Goal: Answer question/provide support: Share knowledge or assist other users

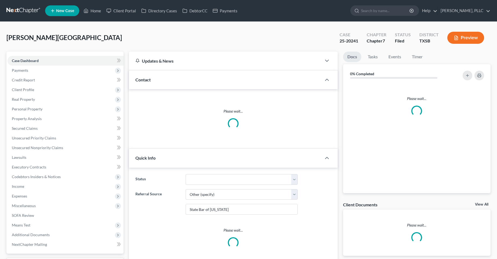
select select "6"
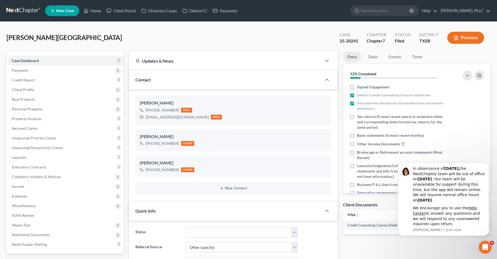
click at [293, 45] on div "[GEOGRAPHIC_DATA][PERSON_NAME][GEOGRAPHIC_DATA] Upgraded Case 25-20241 Chapter …" at bounding box center [248, 39] width 484 height 23
click at [93, 11] on link "Home" at bounding box center [92, 11] width 23 height 10
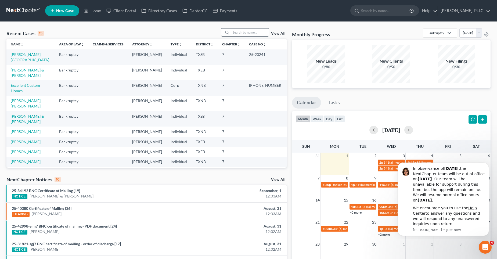
click at [244, 34] on input "search" at bounding box center [250, 32] width 38 height 8
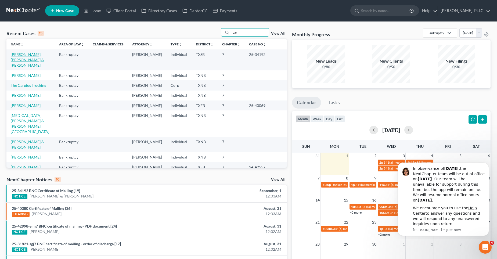
type input "car"
click at [24, 53] on link "[PERSON_NAME], [PERSON_NAME] & [PERSON_NAME]" at bounding box center [27, 59] width 33 height 15
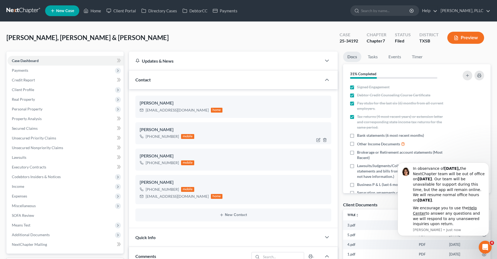
scroll to position [548, 0]
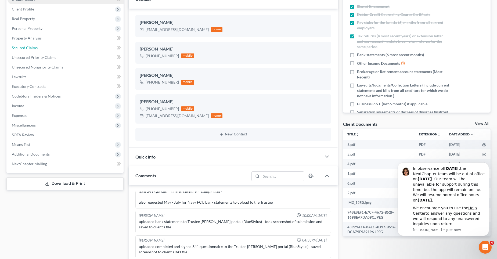
click at [39, 46] on link "Secured Claims" at bounding box center [66, 48] width 116 height 10
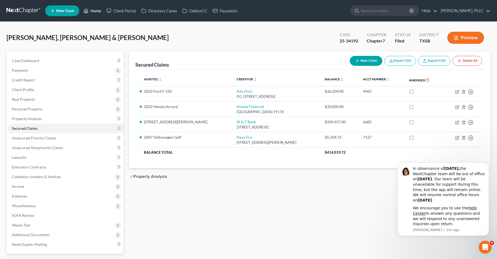
click at [97, 9] on link "Home" at bounding box center [92, 11] width 23 height 10
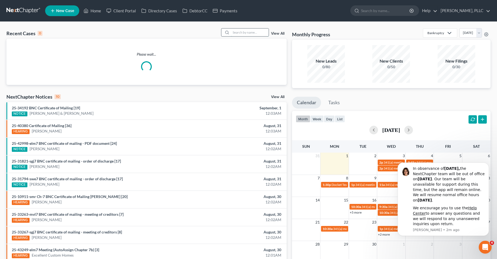
click at [247, 33] on input "search" at bounding box center [250, 32] width 38 height 8
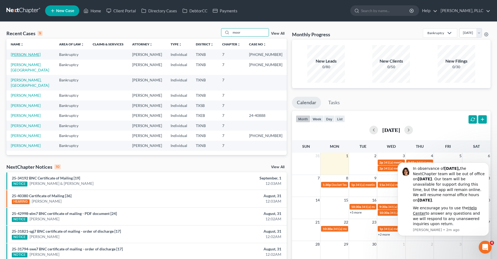
type input "moor"
click at [20, 56] on link "[PERSON_NAME]" at bounding box center [26, 54] width 30 height 5
select select "4"
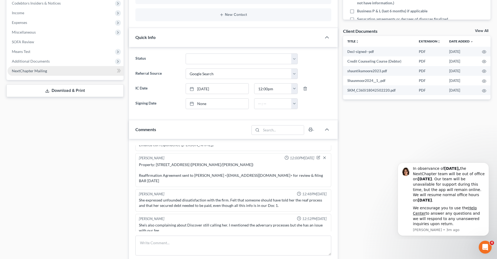
scroll to position [161, 0]
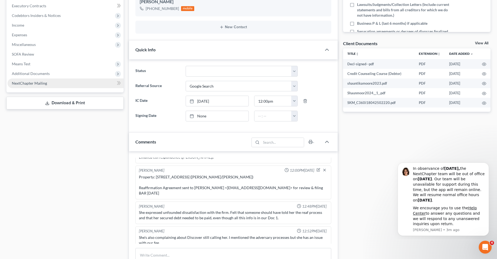
click at [38, 83] on span "NextChapter Mailing" at bounding box center [29, 83] width 35 height 5
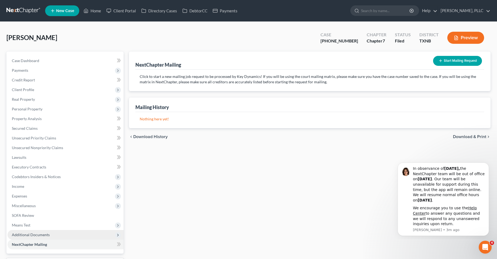
click at [34, 235] on span "Additional Documents" at bounding box center [31, 234] width 38 height 5
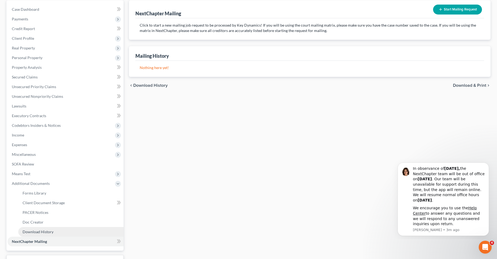
scroll to position [54, 0]
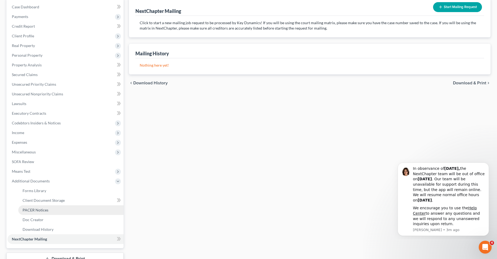
click at [43, 208] on span "PACER Notices" at bounding box center [36, 209] width 26 height 5
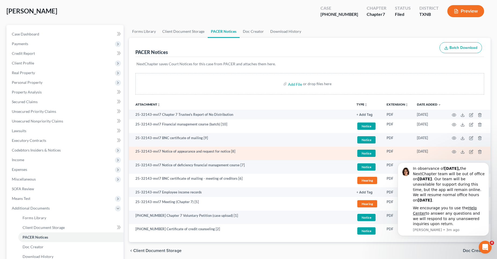
scroll to position [27, 0]
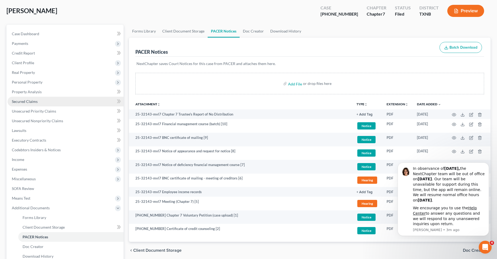
click at [54, 104] on link "Secured Claims" at bounding box center [66, 102] width 116 height 10
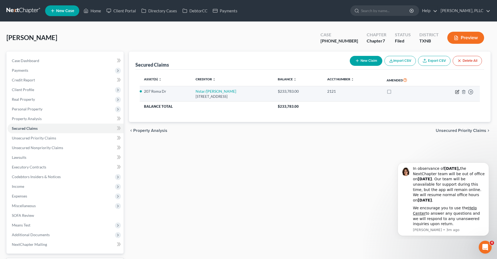
click at [456, 90] on icon "button" at bounding box center [456, 91] width 3 height 3
select select "45"
select select "2"
select select "0"
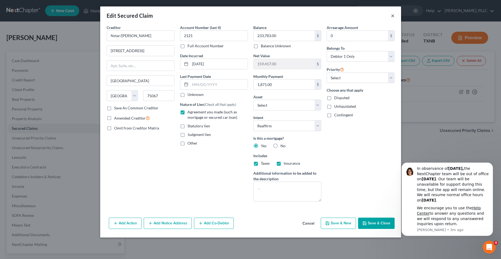
click at [393, 17] on button "×" at bounding box center [393, 15] width 4 height 6
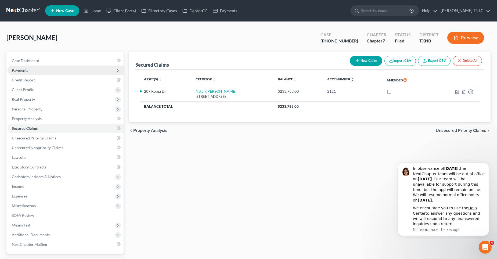
click at [37, 68] on span "Payments" at bounding box center [66, 70] width 116 height 10
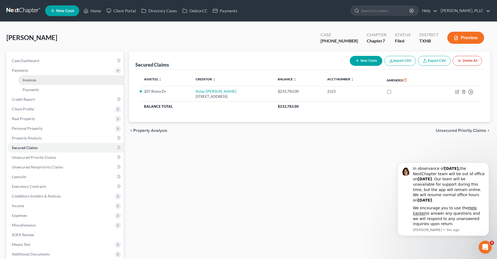
click at [38, 78] on link "Invoices" at bounding box center [70, 80] width 105 height 10
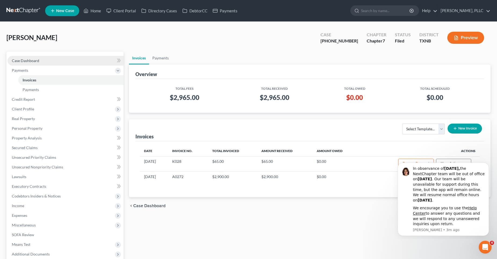
click at [35, 60] on span "Case Dashboard" at bounding box center [25, 60] width 27 height 5
select select "4"
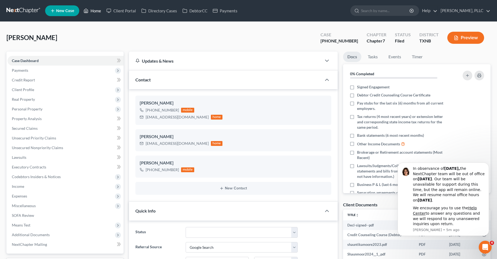
click at [98, 10] on link "Home" at bounding box center [92, 11] width 23 height 10
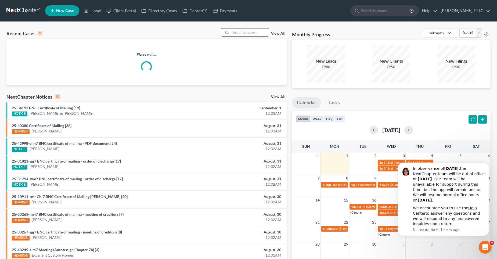
click at [246, 32] on input "search" at bounding box center [250, 32] width 38 height 8
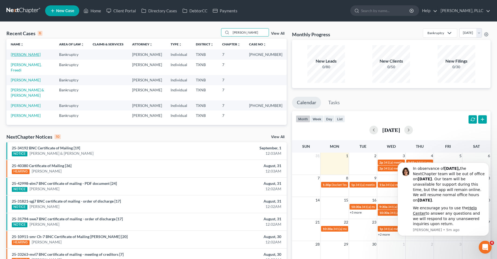
type input "[PERSON_NAME]"
click at [24, 53] on link "[PERSON_NAME]" at bounding box center [26, 54] width 30 height 5
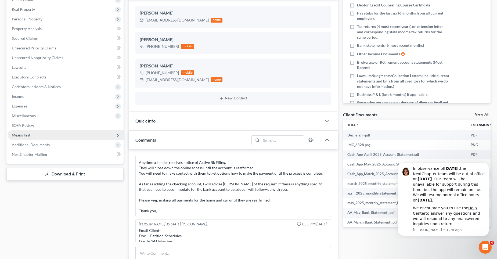
scroll to position [81, 0]
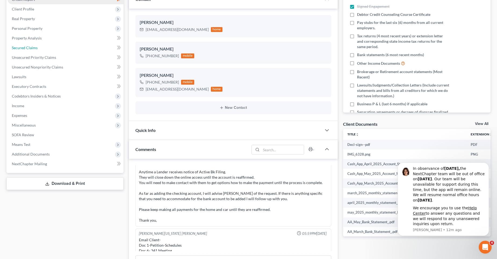
click at [29, 48] on span "Secured Claims" at bounding box center [25, 47] width 26 height 5
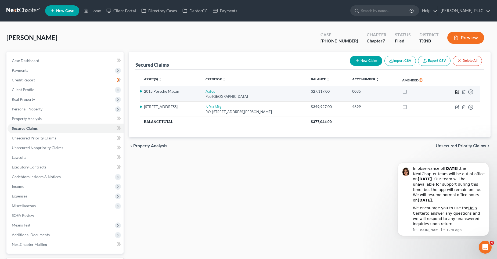
click at [457, 90] on icon "button" at bounding box center [457, 92] width 4 height 4
select select "45"
select select "2"
select select "0"
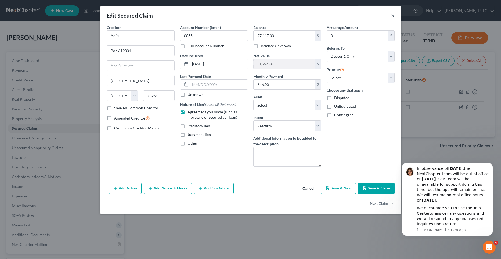
click at [392, 14] on button "×" at bounding box center [393, 15] width 4 height 6
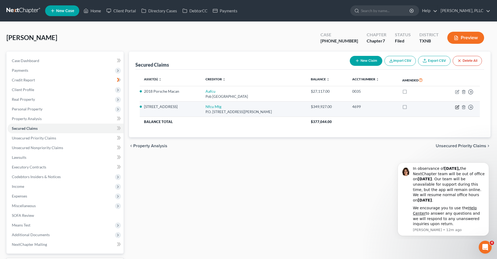
click at [457, 106] on icon "button" at bounding box center [457, 106] width 2 height 2
select select "48"
select select "25"
select select "2"
select select "0"
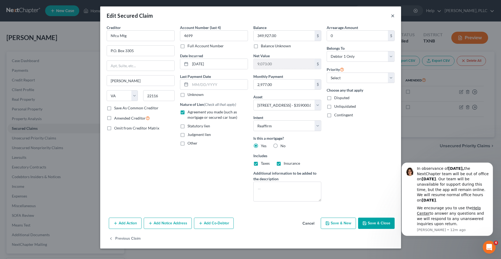
click at [392, 17] on button "×" at bounding box center [393, 15] width 4 height 6
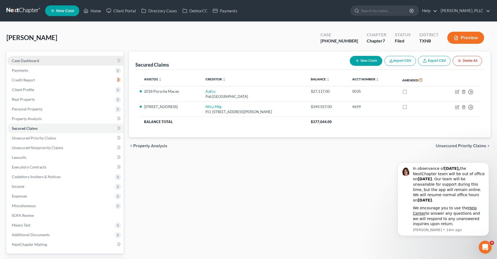
click at [28, 60] on span "Case Dashboard" at bounding box center [25, 60] width 27 height 5
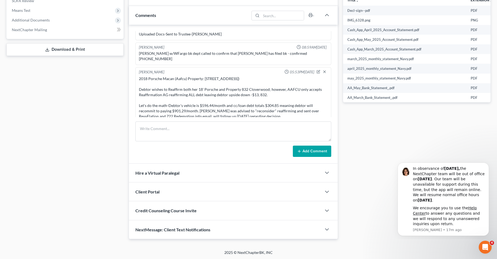
scroll to position [215, 0]
drag, startPoint x: 255, startPoint y: 72, endPoint x: 139, endPoint y: 72, distance: 115.7
click at [139, 76] on div "2018 Porsche Macan (Aafcu) Property: [STREET_ADDRESS]) Debtor wishes to Reaffir…" at bounding box center [233, 97] width 189 height 43
drag, startPoint x: 144, startPoint y: 71, endPoint x: 149, endPoint y: 72, distance: 4.9
copy div "2018 Porsche Macan (Aafcu) Property: [STREET_ADDRESS])"
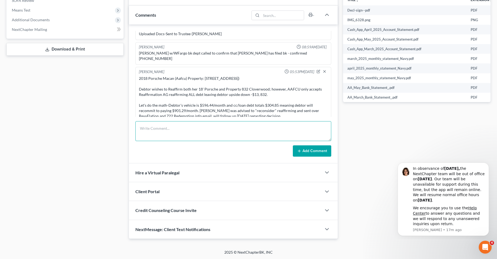
click at [151, 126] on textarea at bounding box center [233, 131] width 196 height 20
paste textarea "2018 Porsche Macan (Aafcu) Property: [STREET_ADDRESS])"
click at [177, 137] on textarea "Re: 2018 Porsche Macan (Aafcu) Property: [STREET_ADDRESS]) Deb tor respondd:" at bounding box center [233, 131] width 196 height 20
paste textarea "Hi [PERSON_NAME], I contacted the company that you referred and I’m not really …"
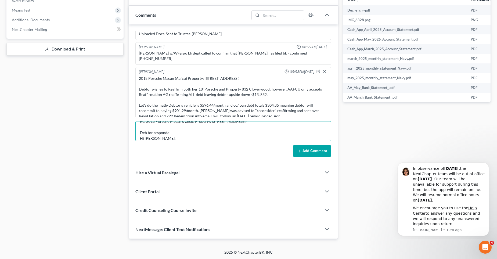
scroll to position [46, 0]
click at [277, 132] on textarea "Re: 2018 Porsche Macan (Aafcu) Property: [STREET_ADDRESS]) Deb tor respondd: Hi…" at bounding box center [233, 131] width 196 height 20
click at [148, 137] on textarea "Re: 2018 Porsche Macan (Aafcu) Property: [STREET_ADDRESS]) Deb tor responded: H…" at bounding box center [233, 131] width 196 height 20
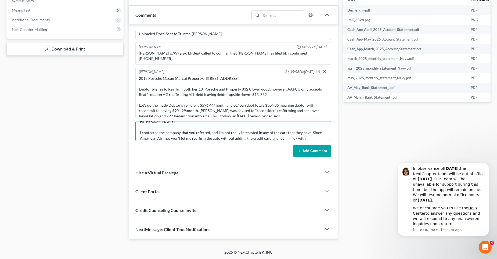
click at [194, 136] on textarea "Re: 2018 Porsche Macan (Aafcu) Property: [STREET_ADDRESS]) [PERSON_NAME] respon…" at bounding box center [233, 131] width 196 height 20
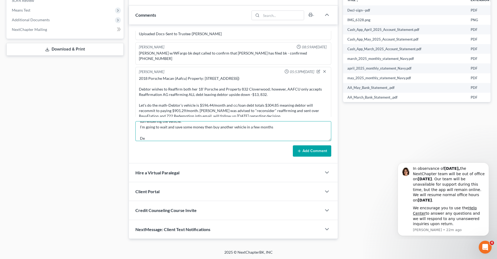
scroll to position [52, 0]
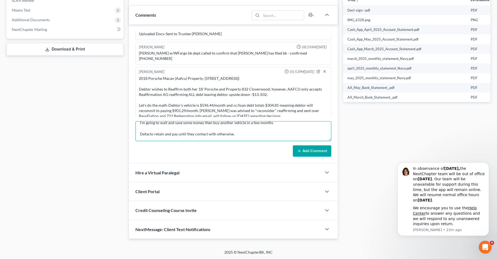
click at [139, 132] on textarea "Re: 2018 Porsche Macan (Aafcu) Property: [STREET_ADDRESS]) [PERSON_NAME] respon…" at bounding box center [233, 131] width 196 height 20
click at [195, 131] on textarea "Re: 2018 Porsche Macan (Aafcu) Property: [STREET_ADDRESS]) [PERSON_NAME] respon…" at bounding box center [233, 131] width 196 height 20
type textarea "Re: 2018 Porsche Macan (Aafcu) Property: [STREET_ADDRESS]) [PERSON_NAME] respon…"
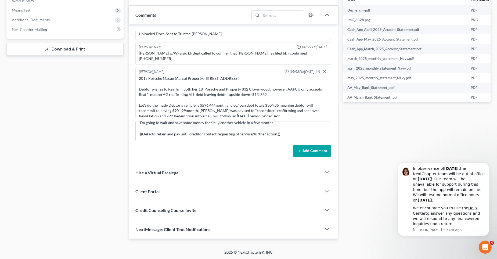
click at [311, 151] on button "Add Comment" at bounding box center [312, 150] width 38 height 11
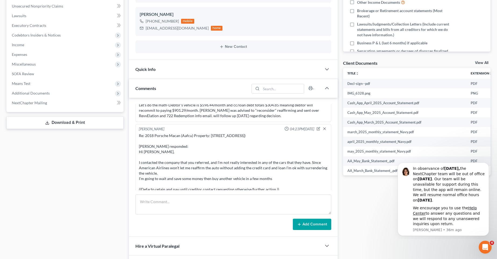
scroll to position [188, 0]
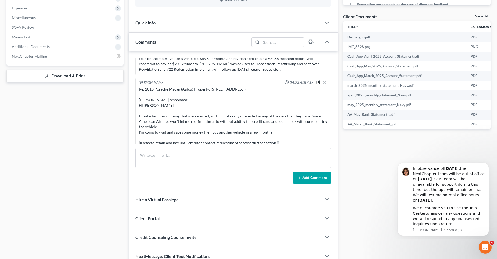
click at [317, 81] on icon "button" at bounding box center [318, 82] width 2 height 2
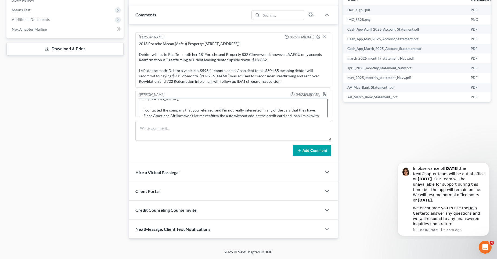
scroll to position [51, 0]
click at [145, 105] on textarea "Re: 2018 Porsche Macan (Aafcu) Property: [STREET_ADDRESS]) [PERSON_NAME] respon…" at bounding box center [233, 109] width 189 height 20
type textarea "Re: 2018 Porsche Macan (Aafcu) Property: [STREET_ADDRESS]) [PERSON_NAME] respon…"
click at [323, 94] on polyline "button" at bounding box center [324, 94] width 2 height 1
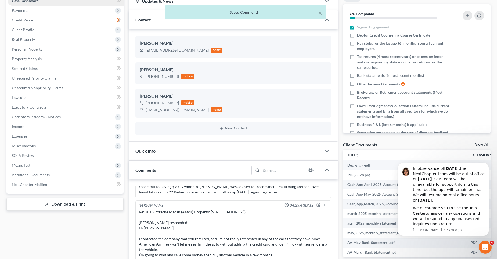
scroll to position [0, 0]
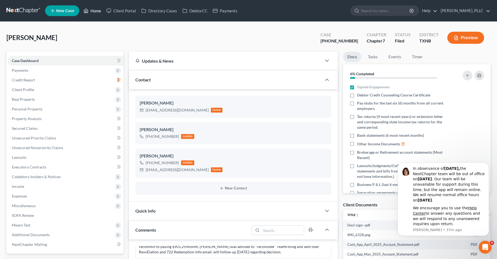
drag, startPoint x: 96, startPoint y: 11, endPoint x: 133, endPoint y: 27, distance: 40.5
click at [96, 11] on link "Home" at bounding box center [92, 11] width 23 height 10
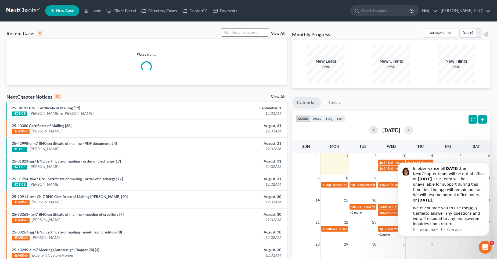
click at [241, 32] on input "search" at bounding box center [250, 32] width 38 height 8
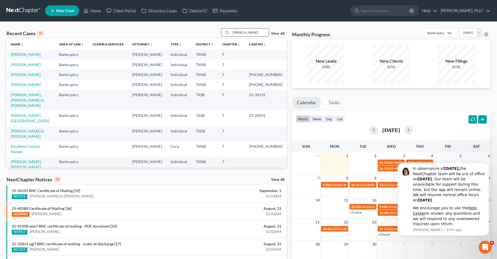
type input "[PERSON_NAME]"
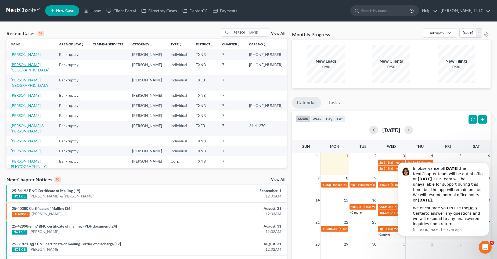
click at [30, 66] on link "[PERSON_NAME][GEOGRAPHIC_DATA]" at bounding box center [30, 67] width 38 height 10
select select "6"
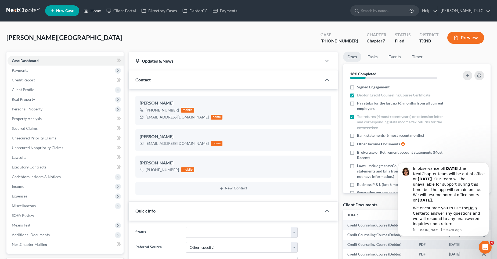
click at [99, 11] on link "Home" at bounding box center [92, 11] width 23 height 10
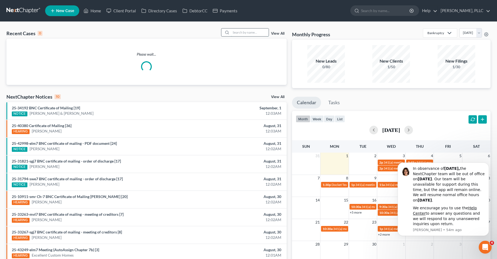
click at [244, 32] on input "search" at bounding box center [250, 32] width 38 height 8
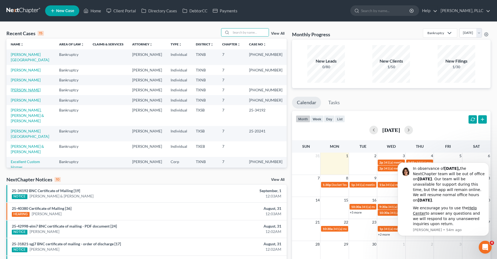
click at [34, 88] on link "[PERSON_NAME]" at bounding box center [26, 90] width 30 height 5
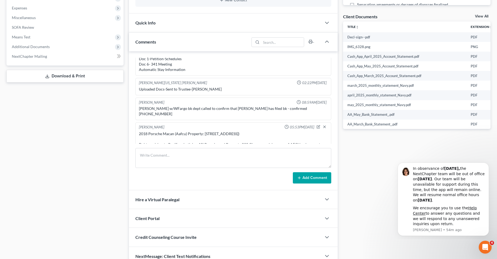
scroll to position [693, 0]
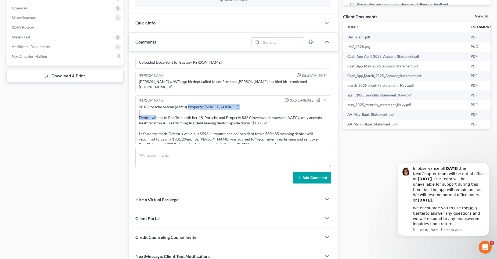
drag, startPoint x: 187, startPoint y: 100, endPoint x: 254, endPoint y: 102, distance: 67.9
click at [254, 104] on div "2018 Porsche Macan (Aafcu) Property: [STREET_ADDRESS]) Debtor wishes to Reaffir…" at bounding box center [233, 125] width 189 height 43
copy div "Property: [STREET_ADDRESS])"
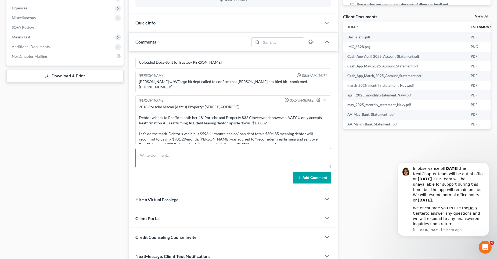
click at [207, 153] on textarea at bounding box center [233, 158] width 196 height 20
paste textarea "Property: [STREET_ADDRESS])"
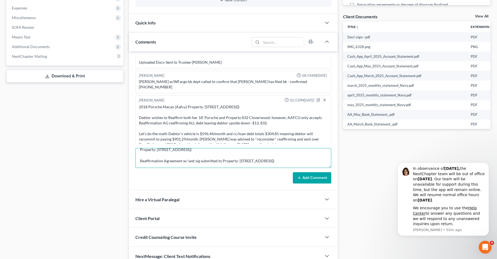
drag, startPoint x: 290, startPoint y: 165, endPoint x: 221, endPoint y: 164, distance: 68.2
click at [221, 164] on textarea "Property: [STREET_ADDRESS]) Reaffirmation Agreement w/ wet sig submitted to Pro…" at bounding box center [233, 158] width 196 height 20
click at [249, 162] on textarea "Property: [STREET_ADDRESS]) Reaffirmation Agreement w/ wet sig submitted to" at bounding box center [233, 158] width 196 height 20
paste textarea "[EMAIL_ADDRESS][DOMAIN_NAME]"
click at [243, 162] on textarea "Property: [STREET_ADDRESS]) Reaffirmation Agreement w/ wet sig submitted to cre…" at bounding box center [233, 158] width 196 height 20
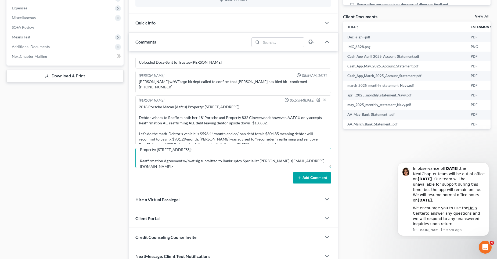
click at [286, 165] on textarea "Property: [STREET_ADDRESS]) Reaffirmation Agreement w/ wet sig submitted to Ban…" at bounding box center [233, 158] width 196 height 20
type textarea "Property: [STREET_ADDRESS]) Reaffirmation Agreement w/ wet sig submitted to Ban…"
click at [305, 178] on button "Add Comment" at bounding box center [312, 177] width 38 height 11
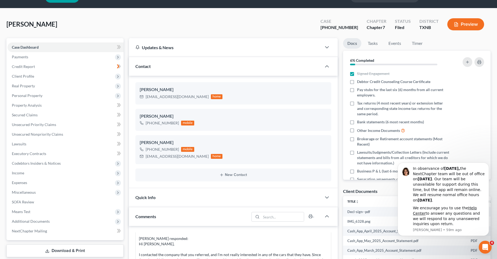
scroll to position [0, 0]
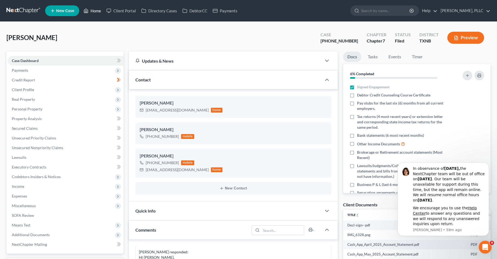
click at [96, 11] on link "Home" at bounding box center [92, 11] width 23 height 10
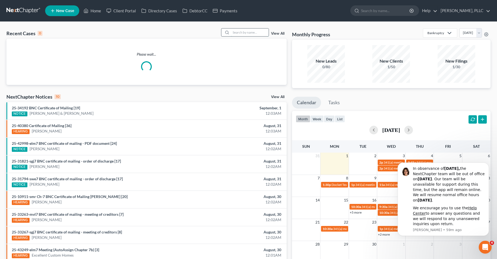
click at [239, 32] on input "search" at bounding box center [250, 32] width 38 height 8
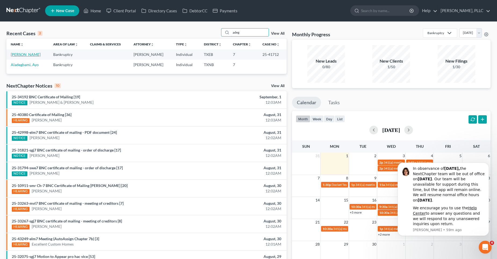
type input "adeg"
click at [23, 53] on link "[PERSON_NAME]" at bounding box center [26, 54] width 30 height 5
select select "1"
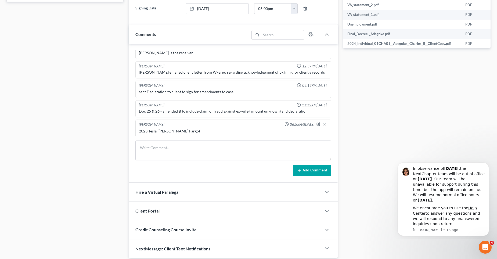
scroll to position [814, 0]
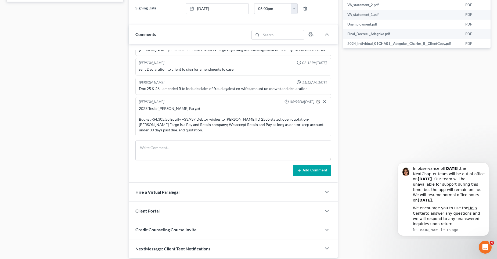
click at [316, 101] on icon "button" at bounding box center [318, 102] width 4 height 4
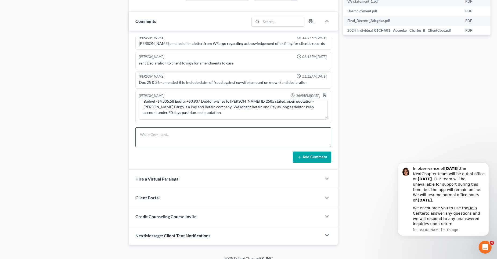
scroll to position [288, 0]
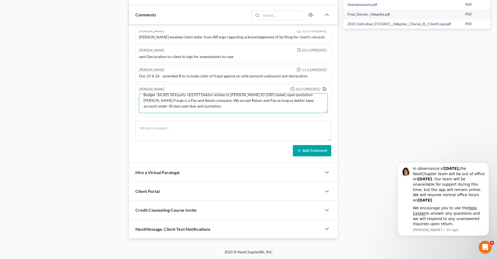
click at [203, 106] on textarea "2023 Tesla ([PERSON_NAME] Fargo) Budget -$4,305.58 Equity +$3,937 Debtor wishes…" at bounding box center [233, 103] width 189 height 20
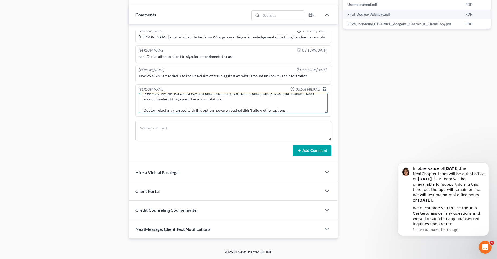
click at [212, 110] on textarea "2023 Tesla ([PERSON_NAME] Fargo) Budget -$4,305.58 Equity +$3,937 Debtor wishes…" at bounding box center [233, 103] width 189 height 20
type textarea "2023 Tesla ([PERSON_NAME] Fargo) Budget -$4,305.58 Equity +$3,937 Debtor wishes…"
click at [322, 88] on icon "button" at bounding box center [324, 89] width 4 height 4
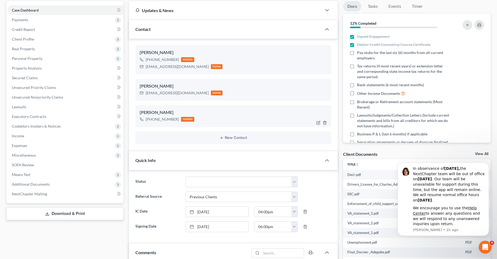
scroll to position [0, 0]
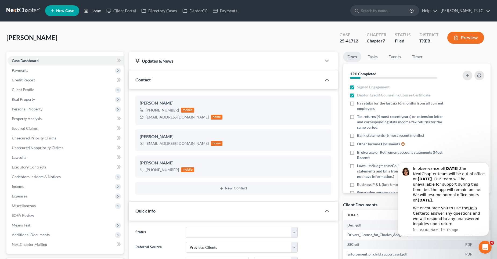
click at [95, 9] on link "Home" at bounding box center [92, 11] width 23 height 10
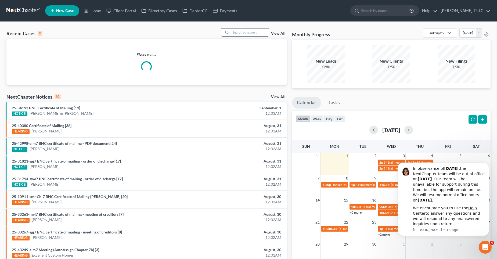
click at [241, 34] on input "search" at bounding box center [250, 32] width 38 height 8
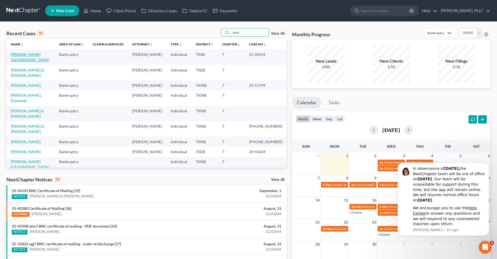
type input "mon"
click at [19, 54] on link "[PERSON_NAME][GEOGRAPHIC_DATA]" at bounding box center [30, 57] width 38 height 10
select select "6"
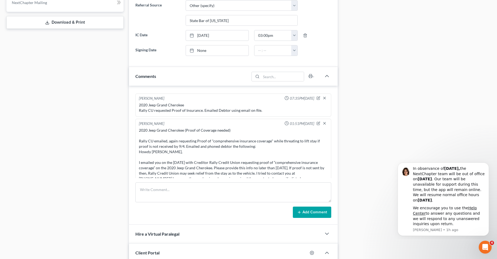
scroll to position [1227, 0]
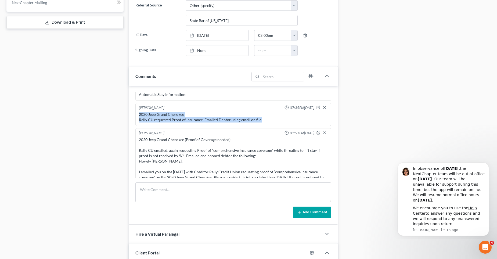
drag, startPoint x: 138, startPoint y: 114, endPoint x: 261, endPoint y: 118, distance: 123.5
click at [261, 118] on div "2020 Jeep Grand Cherokee Rally CU requested Proof of Insurance. Emailed Debtor …" at bounding box center [233, 117] width 191 height 13
copy div "2020 Jeep Grand Cherokee Rally CU requested Proof of Insurance. Emailed Debtor …"
click at [199, 189] on textarea at bounding box center [233, 192] width 196 height 20
paste textarea "2020 Jeep Grand Cherokee Rally CU requested Proof of Insurance. Emailed Debtor …"
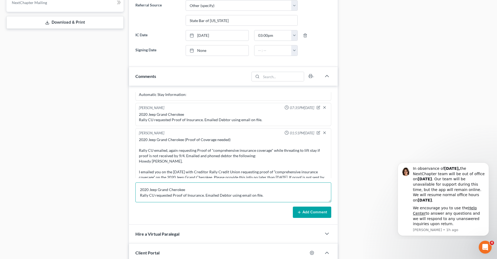
click at [171, 195] on textarea "2020 Jeep Grand Cherokee Rally CU requested Proof of Insurance. Emailed Debtor …" at bounding box center [233, 192] width 196 height 20
click at [219, 198] on textarea "2020 Jeep Grand Cherokee Rally CU sent Proof of Insurance" at bounding box center [233, 192] width 196 height 20
paste textarea "[PERSON_NAME] <[EMAIL_ADDRESS][DOMAIN_NAME]"
type textarea "2020 Jeep Grand Cherokee Rally CU sent Proof of Insurance [PERSON_NAME] <[EMAIL…"
click at [307, 213] on button "Add Comment" at bounding box center [312, 211] width 38 height 11
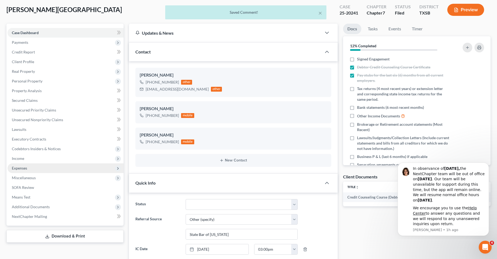
scroll to position [0, 0]
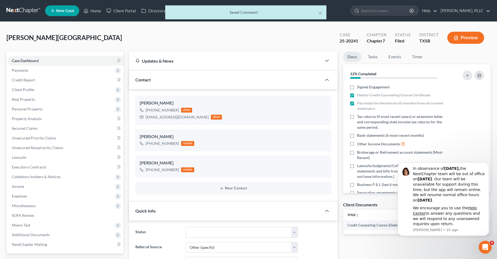
click at [97, 10] on div "× Saved Comment!" at bounding box center [245, 13] width 497 height 17
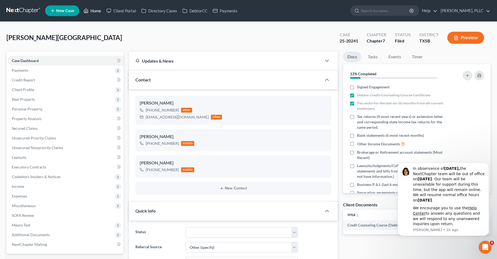
click at [94, 10] on link "Home" at bounding box center [92, 11] width 23 height 10
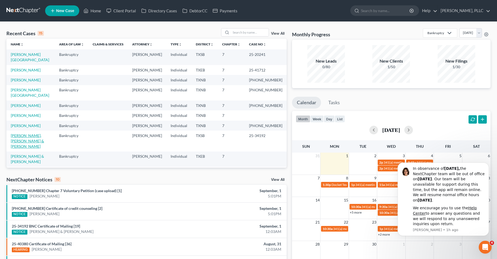
click at [30, 133] on link "[PERSON_NAME], [PERSON_NAME] & [PERSON_NAME]" at bounding box center [27, 140] width 33 height 15
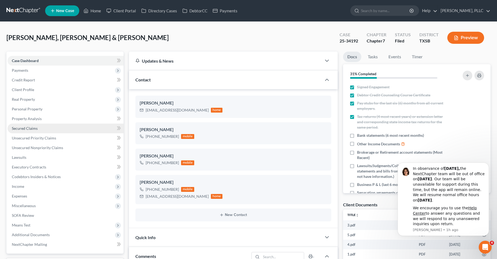
scroll to position [548, 0]
click at [35, 130] on span "Secured Claims" at bounding box center [25, 128] width 26 height 5
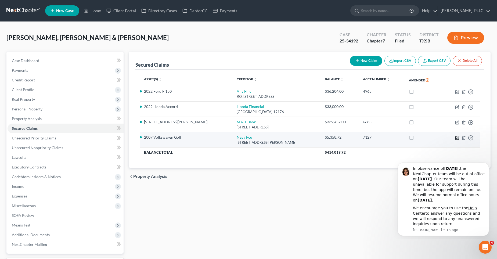
click at [456, 137] on icon "button" at bounding box center [457, 138] width 4 height 4
select select "48"
select select "0"
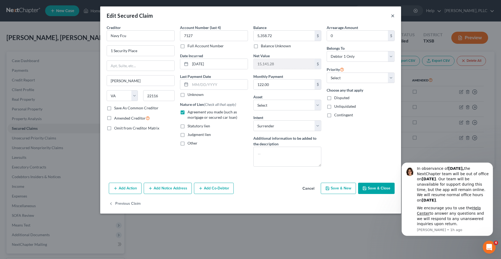
click at [393, 16] on button "×" at bounding box center [393, 15] width 4 height 6
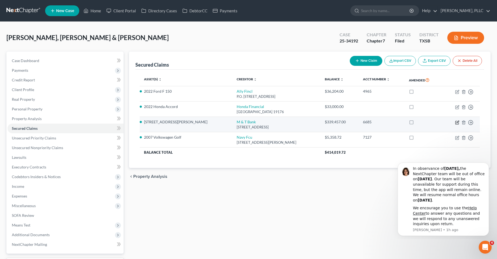
click at [457, 122] on icon "button" at bounding box center [457, 122] width 2 height 2
select select "35"
select select "2"
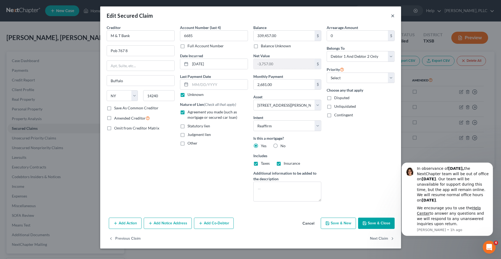
click at [391, 16] on button "×" at bounding box center [393, 15] width 4 height 6
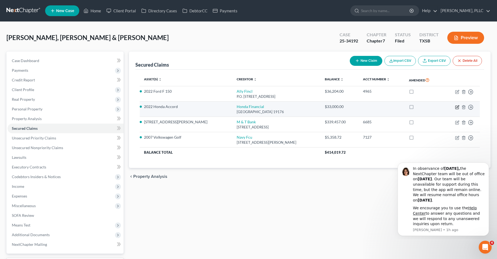
click at [457, 106] on icon "button" at bounding box center [457, 106] width 2 height 2
select select "39"
select select "10"
select select "2"
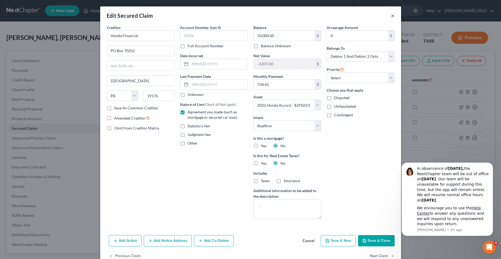
click at [391, 14] on button "×" at bounding box center [393, 15] width 4 height 6
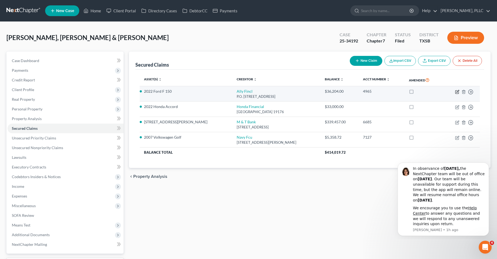
click at [457, 92] on icon "button" at bounding box center [457, 92] width 4 height 4
select select "24"
select select "9"
select select "2"
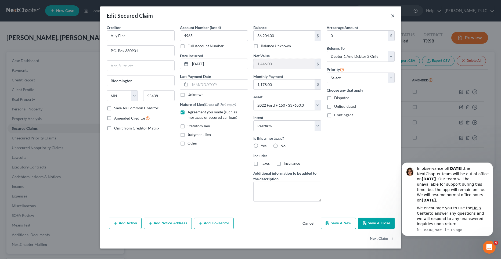
click at [392, 16] on button "×" at bounding box center [393, 15] width 4 height 6
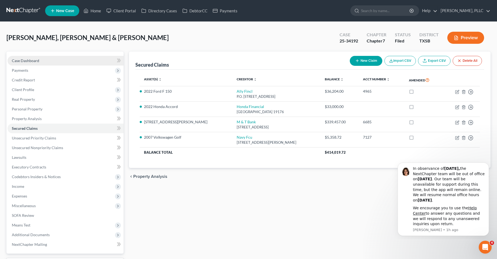
click at [57, 56] on link "Case Dashboard" at bounding box center [66, 61] width 116 height 10
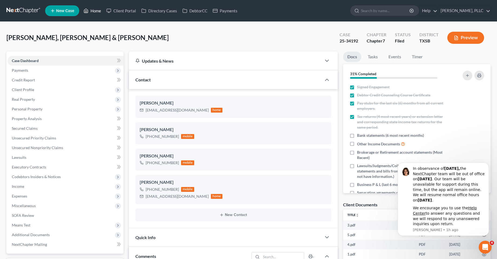
click at [97, 9] on link "Home" at bounding box center [92, 11] width 23 height 10
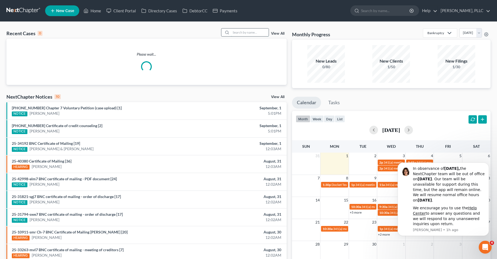
drag, startPoint x: 241, startPoint y: 32, endPoint x: 244, endPoint y: 30, distance: 3.8
click at [241, 32] on input "search" at bounding box center [250, 32] width 38 height 8
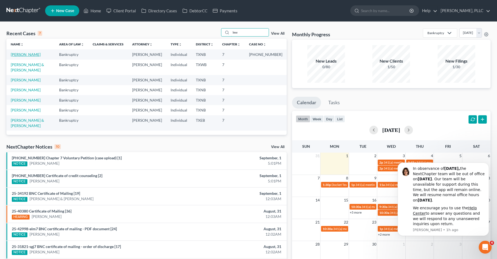
type input "lew"
click at [35, 54] on link "[PERSON_NAME]" at bounding box center [26, 54] width 30 height 5
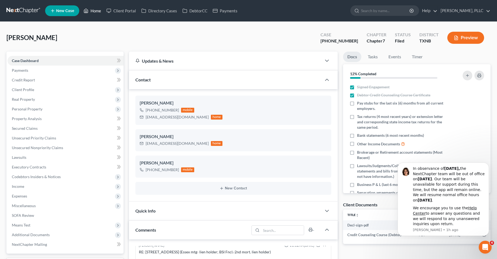
click at [99, 10] on link "Home" at bounding box center [92, 11] width 23 height 10
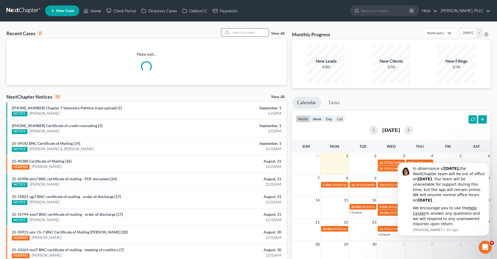
click at [246, 33] on input "search" at bounding box center [250, 32] width 38 height 8
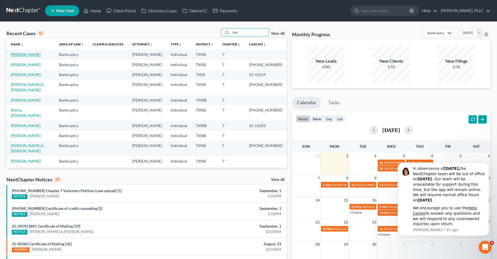
type input "hor"
click at [33, 55] on link "[PERSON_NAME]" at bounding box center [26, 54] width 30 height 5
select select "4"
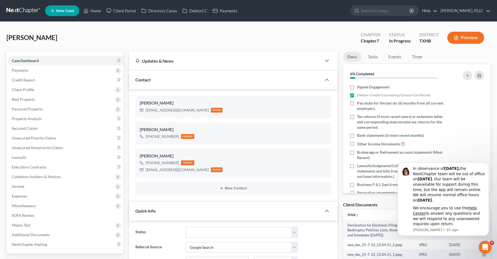
scroll to position [692, 0]
drag, startPoint x: 96, startPoint y: 12, endPoint x: 244, endPoint y: 39, distance: 150.7
click at [96, 12] on link "Home" at bounding box center [92, 11] width 23 height 10
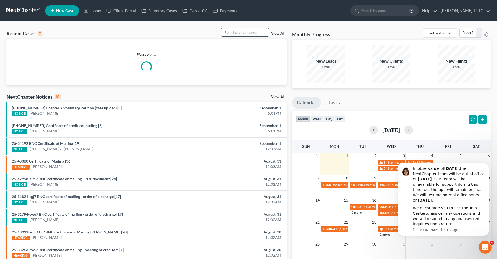
click at [246, 34] on input "search" at bounding box center [250, 32] width 38 height 8
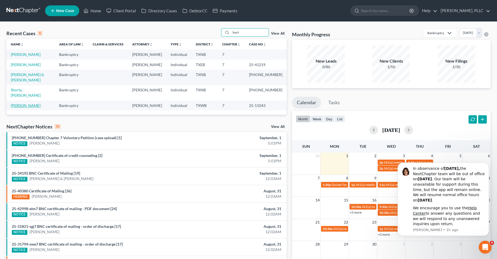
type input "hort"
click at [25, 103] on link "[PERSON_NAME]" at bounding box center [26, 105] width 30 height 5
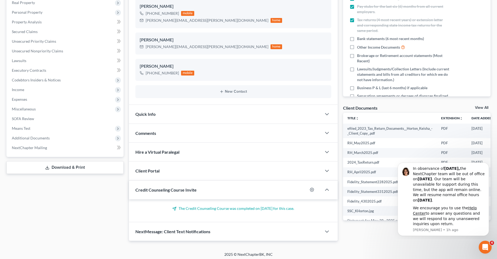
scroll to position [99, 0]
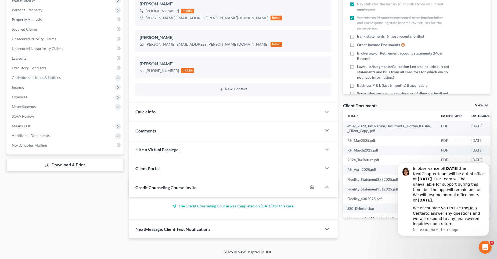
click at [324, 130] on icon "button" at bounding box center [326, 130] width 6 height 6
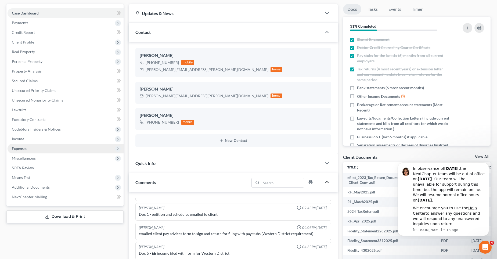
scroll to position [45, 0]
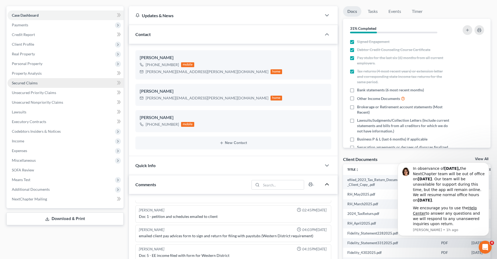
click at [28, 84] on span "Secured Claims" at bounding box center [25, 83] width 26 height 5
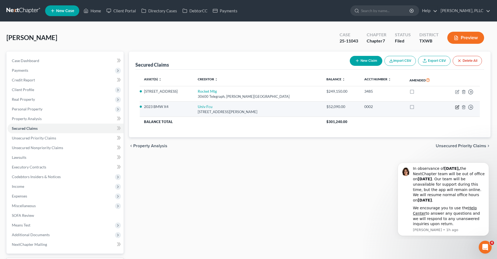
click at [456, 107] on icon "button" at bounding box center [457, 107] width 4 height 4
select select "45"
select select "0"
select select "2"
select select "0"
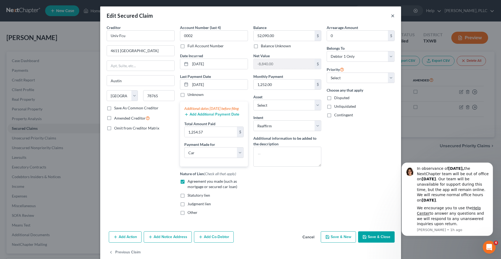
click at [391, 14] on button "×" at bounding box center [393, 15] width 4 height 6
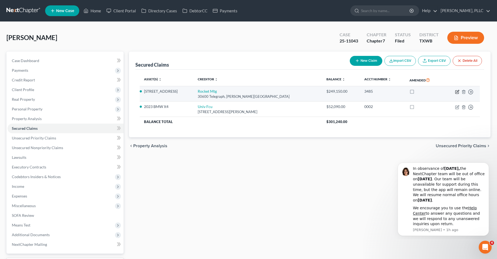
click at [457, 91] on icon "button" at bounding box center [457, 91] width 2 height 2
select select "23"
select select "3"
select select "2"
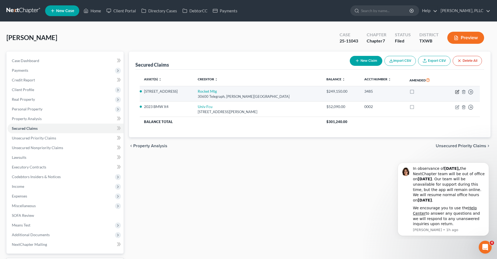
select select "0"
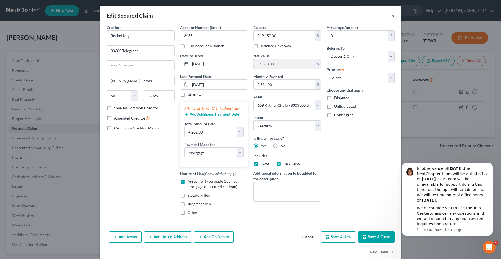
click at [391, 16] on button "×" at bounding box center [393, 15] width 4 height 6
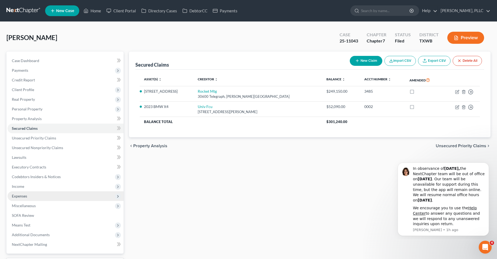
click at [24, 196] on span "Expenses" at bounding box center [19, 196] width 15 height 5
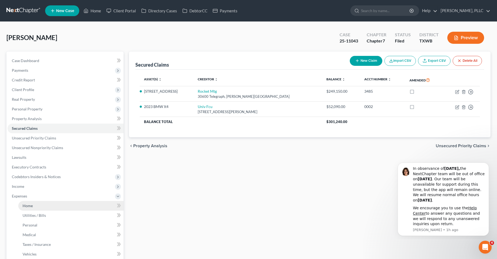
click at [33, 204] on link "Home" at bounding box center [70, 206] width 105 height 10
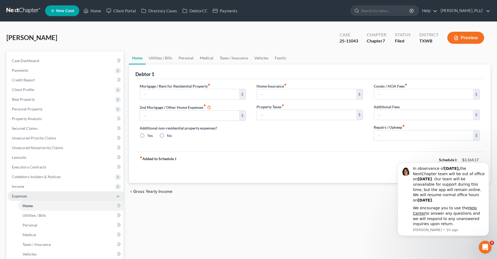
type input "2,141.73"
type input "0.00"
radio input "true"
type input "430.00"
type input "153.00"
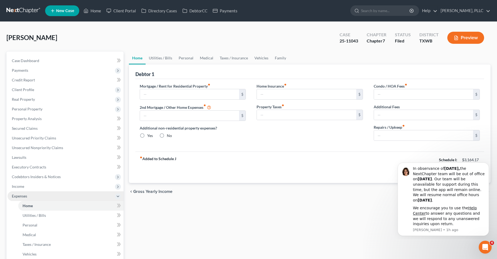
type input "20.00"
type input "0.00"
click at [486, 164] on icon "Dismiss notification" at bounding box center [487, 164] width 3 height 3
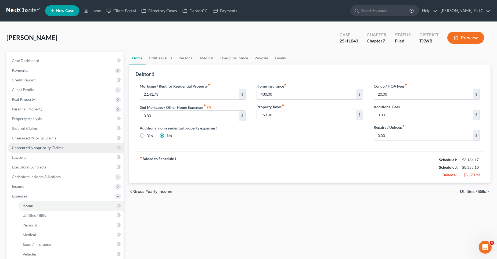
click at [37, 148] on span "Unsecured Nonpriority Claims" at bounding box center [37, 147] width 51 height 5
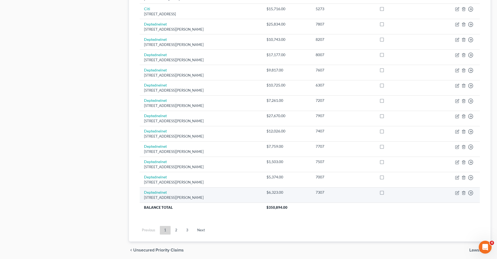
scroll to position [363, 0]
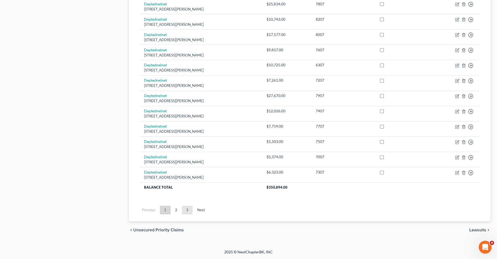
click at [189, 210] on link "3" at bounding box center [187, 210] width 11 height 9
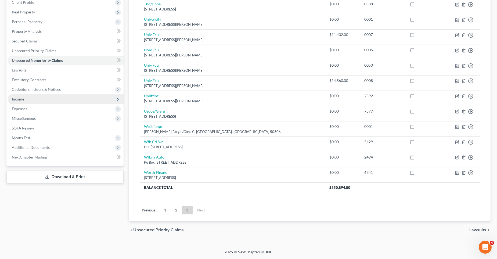
scroll to position [34, 0]
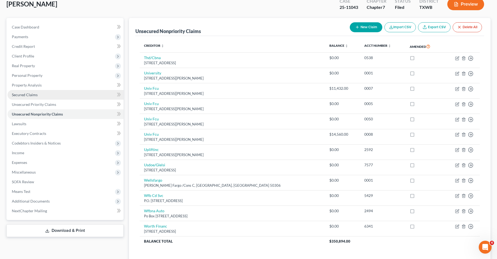
click at [39, 94] on link "Secured Claims" at bounding box center [66, 95] width 116 height 10
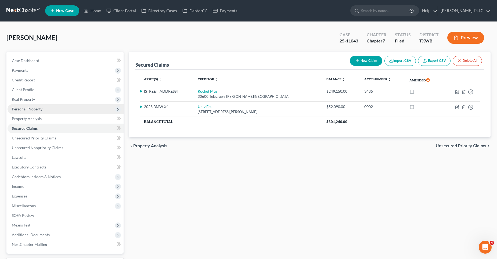
click at [43, 112] on span "Personal Property" at bounding box center [66, 109] width 116 height 10
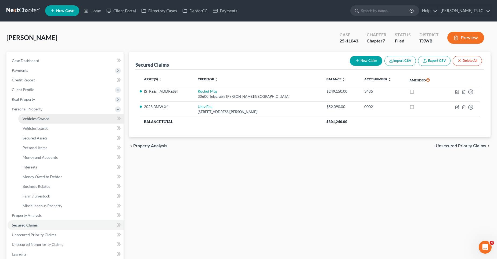
click at [45, 118] on span "Vehicles Owned" at bounding box center [36, 118] width 27 height 5
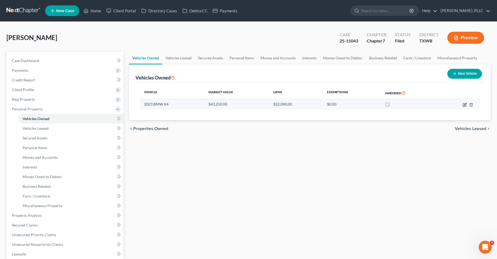
click at [464, 104] on icon "button" at bounding box center [464, 105] width 4 height 4
select select "0"
select select "3"
select select "0"
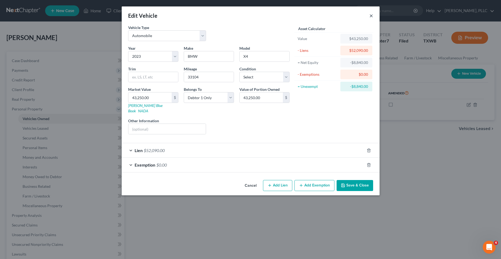
click at [371, 17] on button "×" at bounding box center [371, 15] width 4 height 6
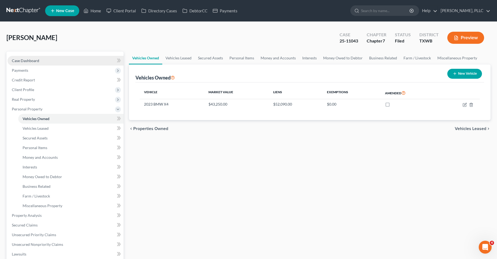
click at [30, 59] on span "Case Dashboard" at bounding box center [25, 60] width 27 height 5
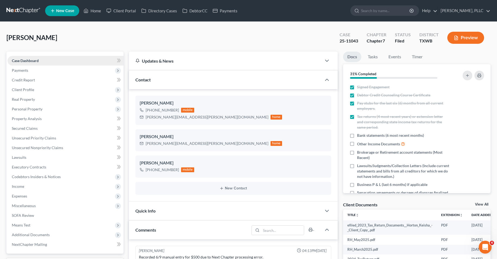
scroll to position [333, 0]
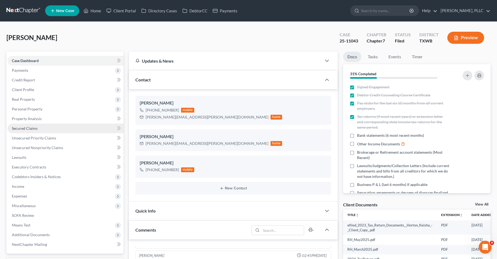
click at [37, 128] on link "Secured Claims" at bounding box center [66, 128] width 116 height 10
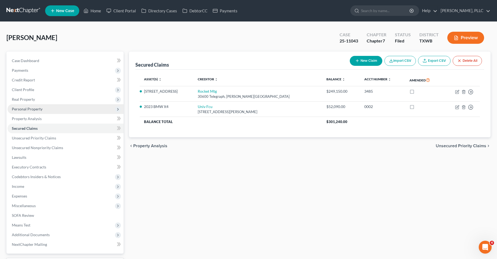
click at [28, 108] on span "Personal Property" at bounding box center [27, 109] width 31 height 5
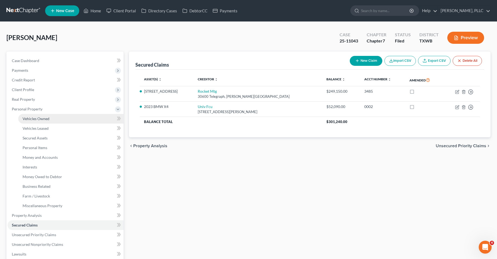
click at [35, 117] on span "Vehicles Owned" at bounding box center [36, 118] width 27 height 5
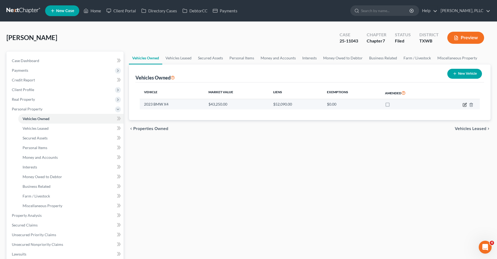
click at [465, 104] on icon "button" at bounding box center [465, 104] width 2 height 2
select select "0"
select select "3"
select select "0"
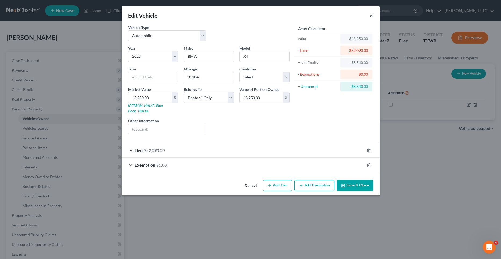
click at [369, 15] on button "×" at bounding box center [371, 15] width 4 height 6
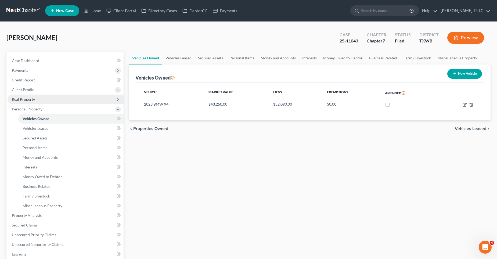
click at [34, 99] on span "Real Property" at bounding box center [23, 99] width 23 height 5
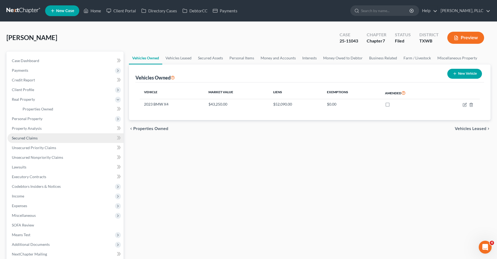
click at [35, 138] on span "Secured Claims" at bounding box center [25, 138] width 26 height 5
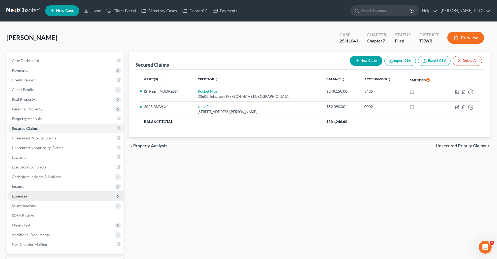
click at [23, 199] on span "Expenses" at bounding box center [66, 196] width 116 height 10
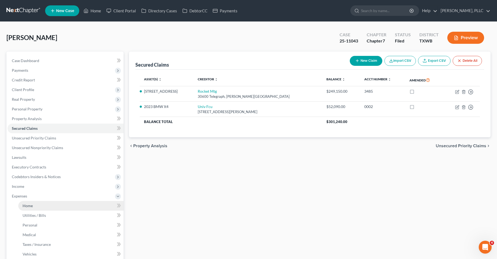
click at [31, 205] on span "Home" at bounding box center [28, 205] width 10 height 5
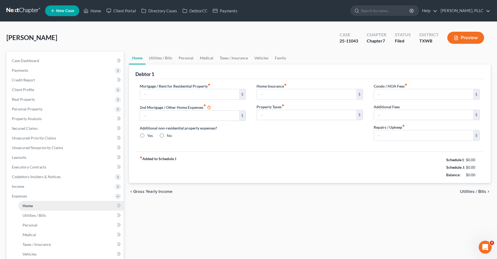
type input "2,141.73"
type input "0.00"
radio input "true"
type input "430.00"
type input "153.00"
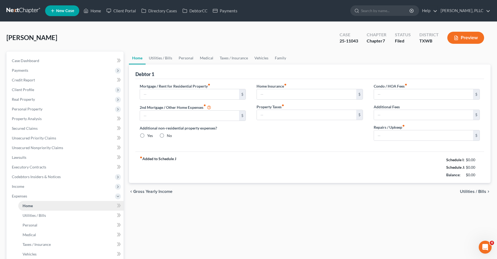
type input "20.00"
type input "0.00"
click at [165, 58] on link "Utilities / Bills" at bounding box center [160, 58] width 30 height 13
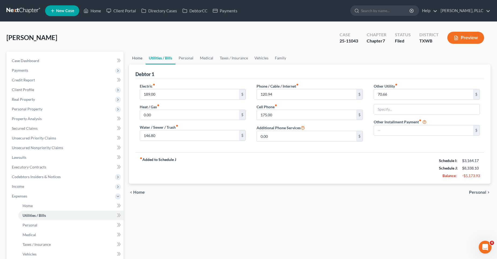
click at [138, 58] on link "Home" at bounding box center [137, 58] width 17 height 13
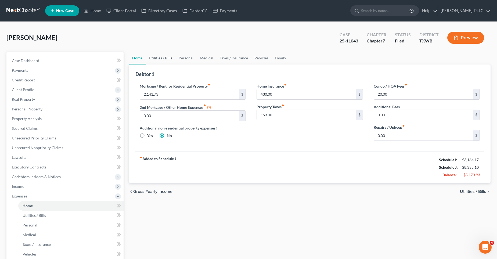
click at [165, 60] on link "Utilities / Bills" at bounding box center [160, 58] width 30 height 13
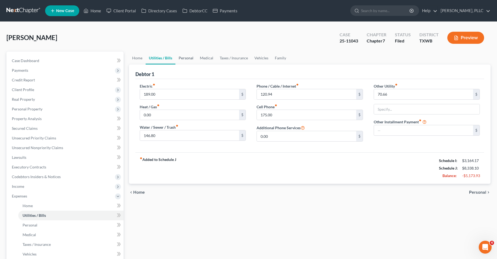
click at [183, 58] on link "Personal" at bounding box center [185, 58] width 21 height 13
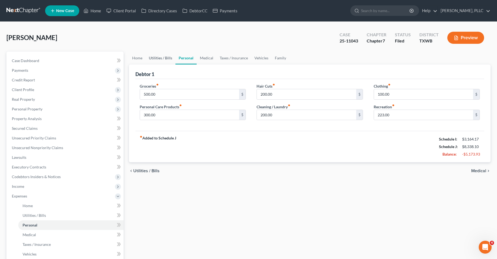
click at [163, 60] on link "Utilities / Bills" at bounding box center [160, 58] width 30 height 13
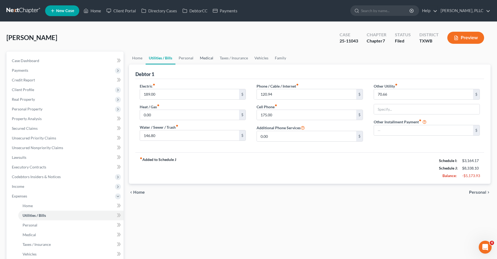
click at [206, 57] on link "Medical" at bounding box center [206, 58] width 20 height 13
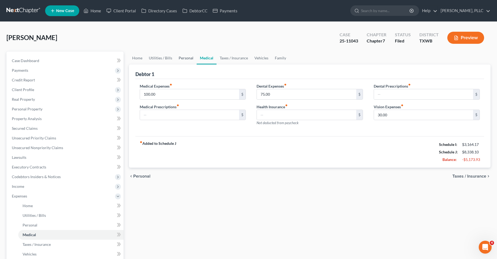
click at [185, 59] on link "Personal" at bounding box center [185, 58] width 21 height 13
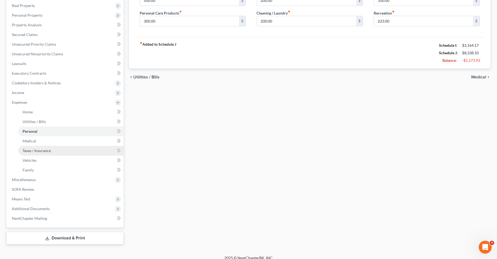
scroll to position [100, 0]
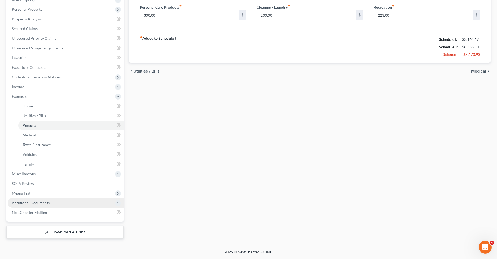
click at [45, 201] on span "Additional Documents" at bounding box center [31, 202] width 38 height 5
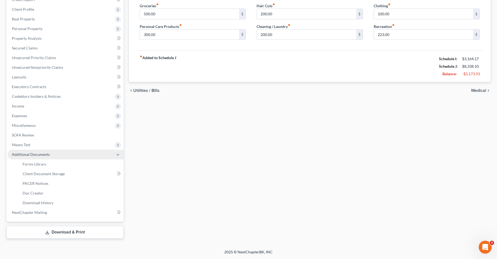
scroll to position [80, 0]
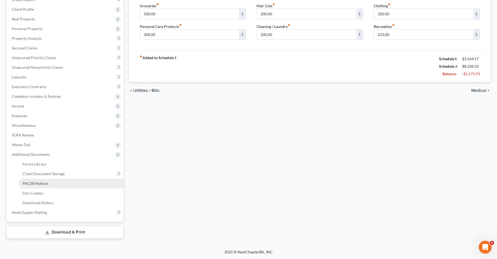
click at [54, 183] on link "PACER Notices" at bounding box center [70, 183] width 105 height 10
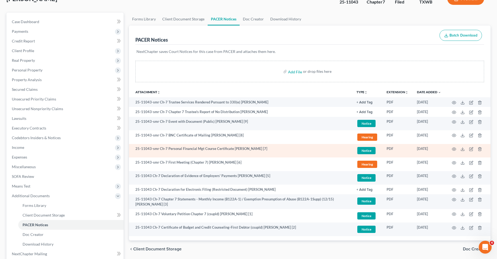
scroll to position [80, 0]
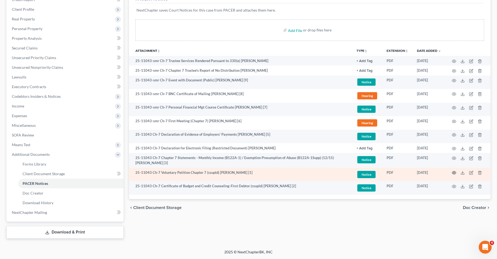
click at [454, 172] on icon "button" at bounding box center [453, 172] width 4 height 4
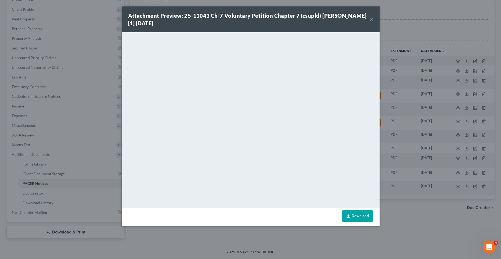
click at [370, 19] on button "×" at bounding box center [371, 19] width 4 height 6
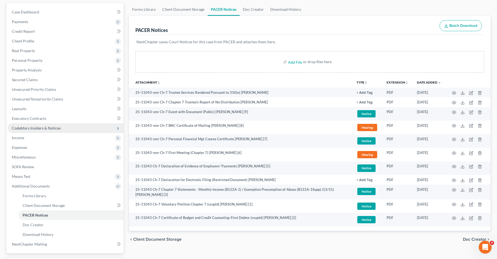
scroll to position [0, 0]
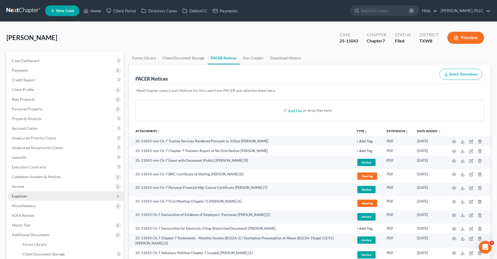
click at [34, 197] on span "Expenses" at bounding box center [66, 196] width 116 height 10
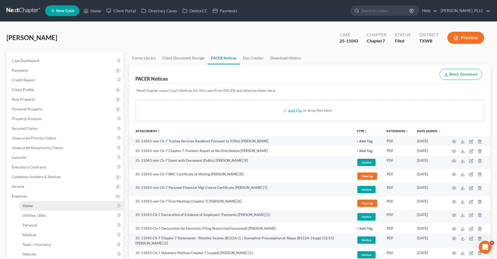
click at [63, 207] on link "Home" at bounding box center [70, 206] width 105 height 10
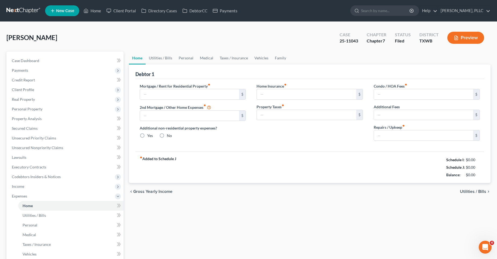
type input "2,141.73"
type input "0.00"
radio input "true"
type input "430.00"
type input "153.00"
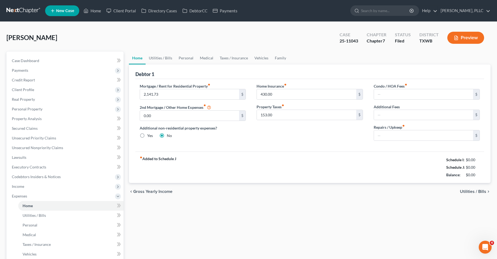
type input "20.00"
type input "0.00"
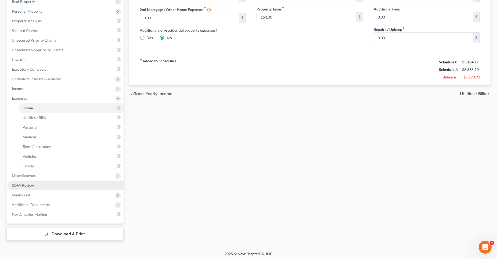
scroll to position [100, 0]
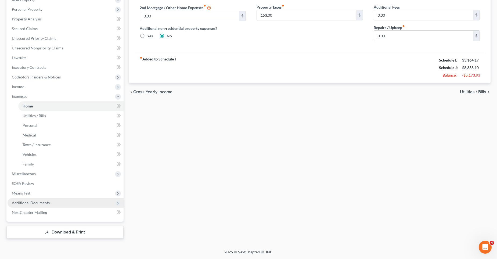
click at [41, 203] on span "Additional Documents" at bounding box center [31, 202] width 38 height 5
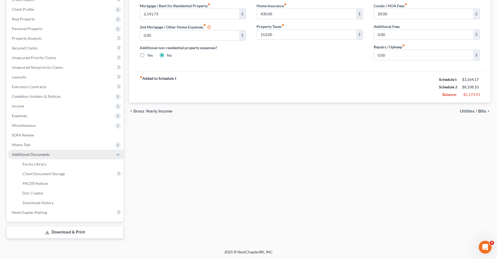
scroll to position [80, 0]
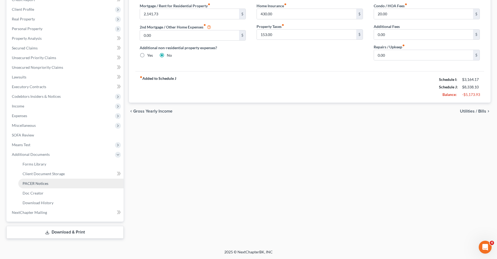
click at [42, 183] on span "PACER Notices" at bounding box center [36, 183] width 26 height 5
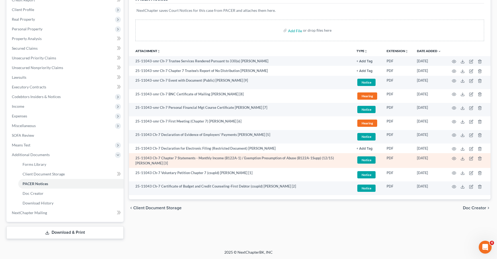
scroll to position [80, 0]
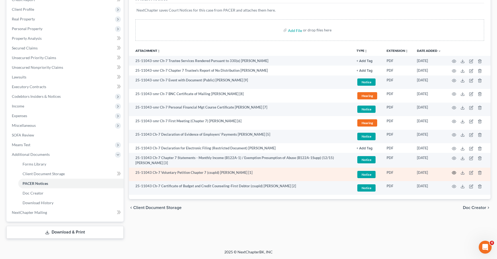
click at [453, 172] on icon "button" at bounding box center [453, 172] width 4 height 4
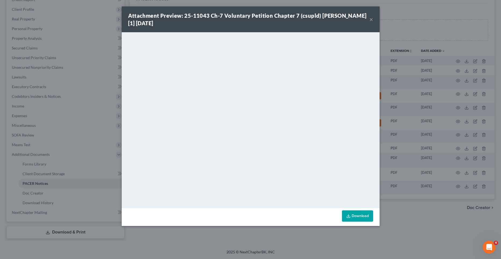
click at [370, 20] on button "×" at bounding box center [371, 19] width 4 height 6
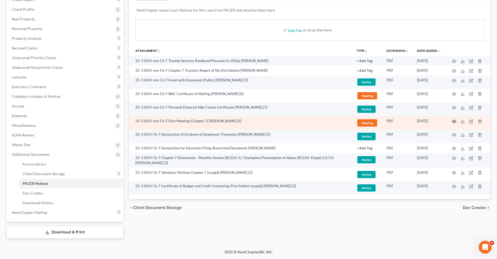
click at [454, 122] on circle "button" at bounding box center [453, 121] width 1 height 1
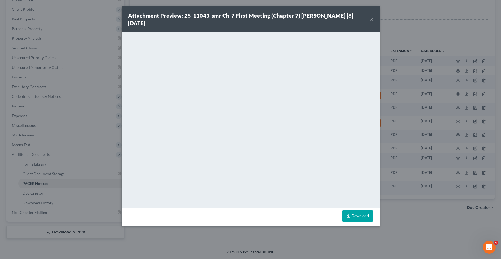
click at [371, 19] on button "×" at bounding box center [371, 19] width 4 height 6
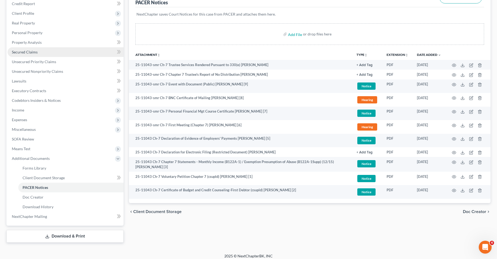
scroll to position [0, 0]
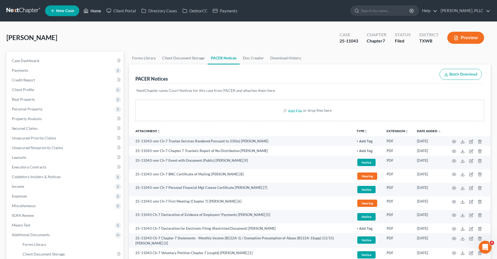
click at [96, 10] on link "Home" at bounding box center [92, 11] width 23 height 10
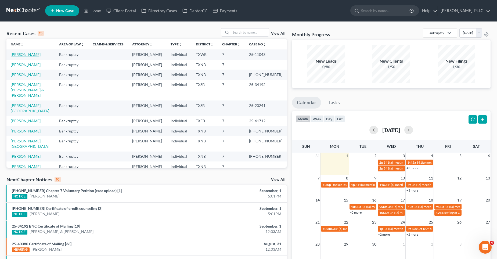
click at [29, 54] on link "[PERSON_NAME]" at bounding box center [26, 54] width 30 height 5
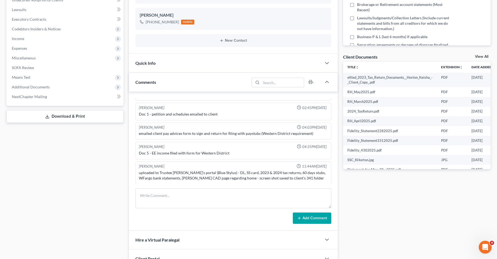
scroll to position [188, 0]
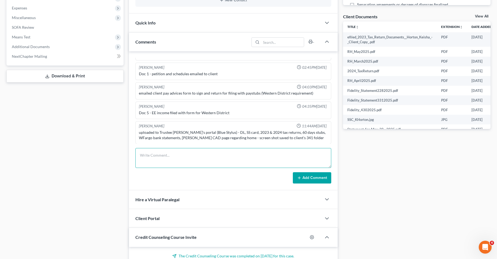
click at [168, 156] on textarea at bounding box center [233, 158] width 196 height 20
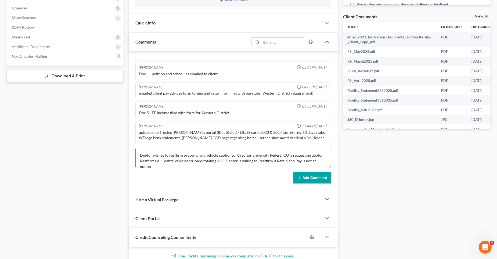
scroll to position [1, 0]
type textarea "Debtor wishes to reaffirm property and vehicle captioned. Creditor university F…"
click at [311, 176] on button "Add Comment" at bounding box center [312, 177] width 38 height 11
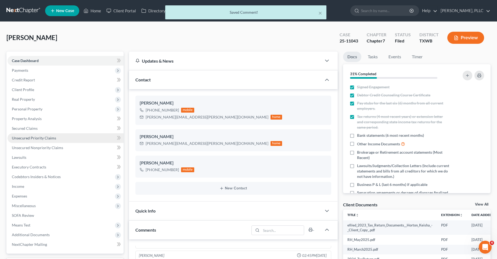
scroll to position [363, 0]
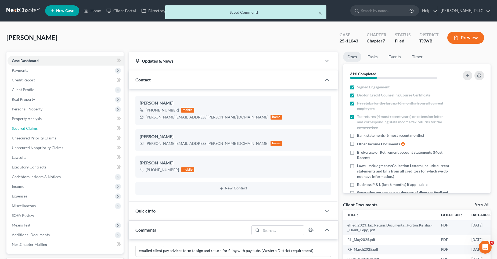
drag, startPoint x: 53, startPoint y: 128, endPoint x: 133, endPoint y: 123, distance: 80.1
click at [53, 128] on link "Secured Claims" at bounding box center [66, 128] width 116 height 10
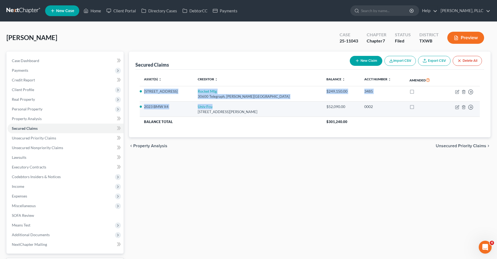
drag, startPoint x: 144, startPoint y: 91, endPoint x: 216, endPoint y: 106, distance: 72.9
click at [216, 106] on tbody "[GEOGRAPHIC_DATA][PERSON_NAME] $249,150.00 3485 Move to E Move to F Move to G M…" at bounding box center [310, 106] width 340 height 40
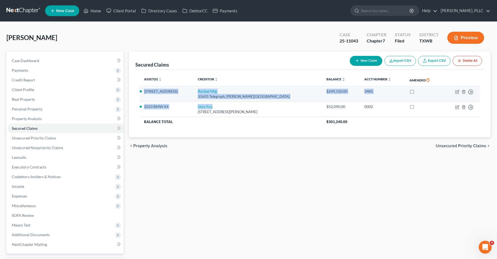
drag, startPoint x: 206, startPoint y: 100, endPoint x: 204, endPoint y: 96, distance: 5.0
copy tbody "[STREET_ADDRESS][PERSON_NAME] $249,150.00 3485 Move to E Move to F Move to G Mo…"
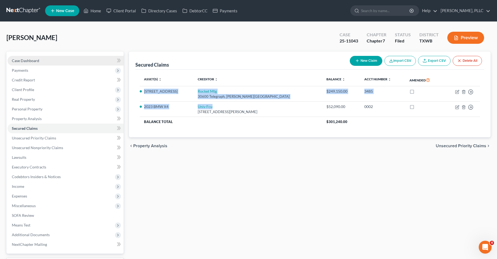
click at [40, 62] on link "Case Dashboard" at bounding box center [66, 61] width 116 height 10
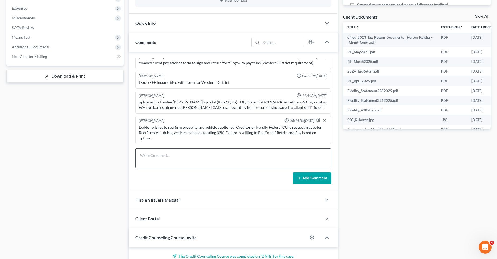
scroll to position [188, 0]
click at [317, 120] on icon "button" at bounding box center [318, 119] width 2 height 2
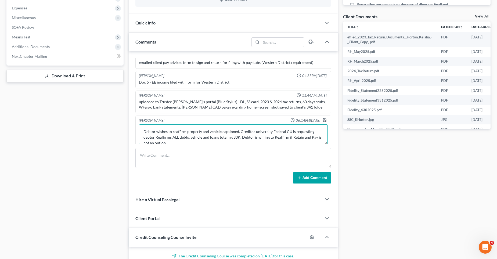
click at [144, 128] on textarea "Debtor wishes to reaffirm property and vehicle captioned. Creditor university F…" at bounding box center [233, 134] width 189 height 20
paste textarea "[STREET_ADDRESS][PERSON_NAME] $249,150.00 3485 2023 BMW X4 Univ Fcu"
click at [142, 141] on textarea "[STREET_ADDRESS][PERSON_NAME] $249,150.00 3485 2023 BMW X4 Univ Fcu Debtor wish…" at bounding box center [233, 134] width 189 height 20
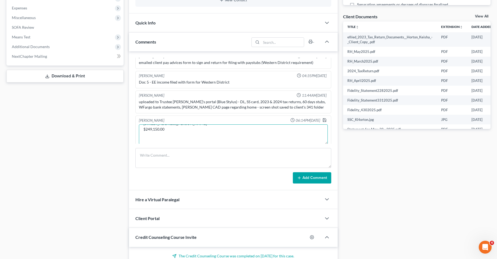
scroll to position [0, 0]
click at [174, 131] on textarea "[STREET_ADDRESS][PERSON_NAME] $249,150.00 2023 BMW X4 (Univ Fcu) Debtor wishes …" at bounding box center [233, 134] width 189 height 20
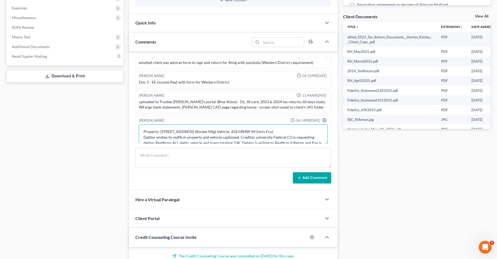
click at [279, 131] on textarea "Property: [STREET_ADDRESS] (Rocket Mtg) Vehicle: 2023 BMW X4 (Univ Fcu) Debtor …" at bounding box center [233, 134] width 189 height 20
type textarea "Property: [STREET_ADDRESS] (Rocket Mtg) Vehicle: 2023 BMW X4 (Univ Fcu) Debtor …"
click at [322, 120] on icon "button" at bounding box center [324, 120] width 4 height 4
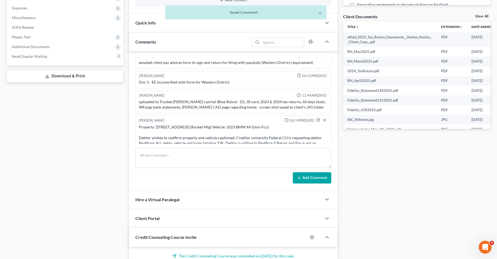
scroll to position [380, 0]
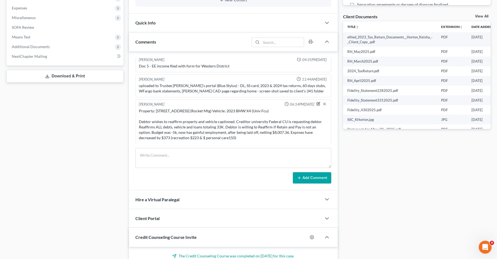
drag, startPoint x: 313, startPoint y: 103, endPoint x: 274, endPoint y: 112, distance: 40.1
click at [316, 103] on icon "button" at bounding box center [318, 104] width 4 height 4
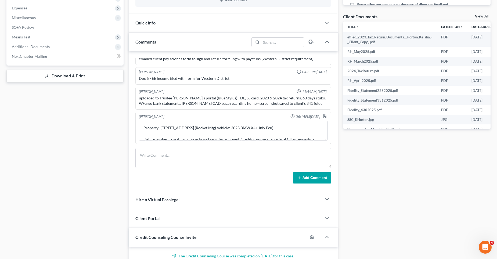
scroll to position [367, 0]
drag, startPoint x: 253, startPoint y: 138, endPoint x: 263, endPoint y: 135, distance: 11.1
click at [253, 137] on textarea "Property: [STREET_ADDRESS] (Rocket Mtg) Vehicle: 2023 BMW X4 (Univ Fcu) Debtor …" at bounding box center [233, 131] width 189 height 20
type textarea "Property: [STREET_ADDRESS] (Rocket Mtg) Vehicle: 2023 BMW X4 (Univ Fcu) Debtor …"
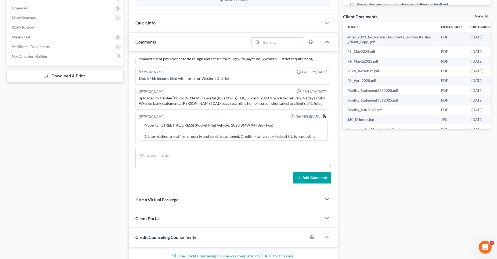
click at [323, 115] on polyline "button" at bounding box center [323, 115] width 1 height 1
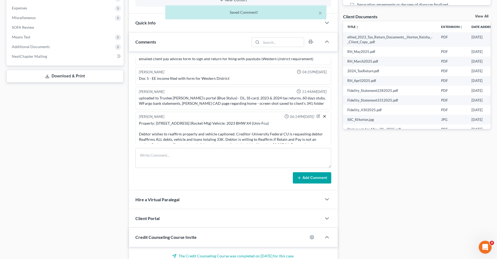
scroll to position [380, 0]
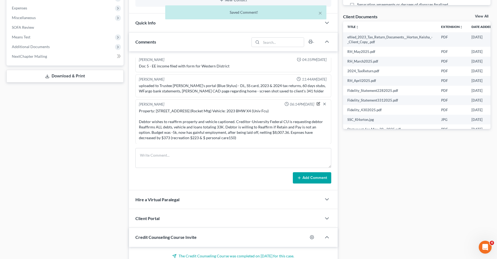
click at [317, 104] on icon "button" at bounding box center [318, 103] width 2 height 2
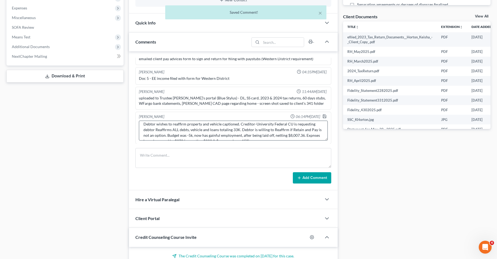
scroll to position [23, 0]
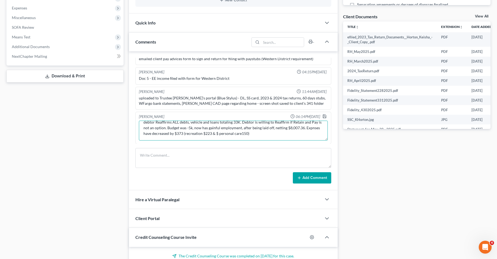
click at [170, 122] on textarea "Property: [STREET_ADDRESS] (Rocket Mtg) Vehicle: 2023 BMW X4 (Univ Fcu) Debtor …" at bounding box center [233, 131] width 189 height 20
type textarea "Property: [STREET_ADDRESS] (Rocket Mtg) Vehicle: 2023 BMW X4 (Univ Fcu) Debtor …"
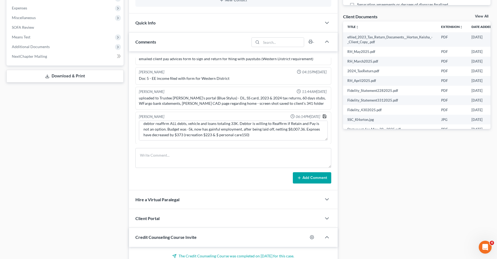
click at [323, 116] on polyline "button" at bounding box center [324, 116] width 2 height 1
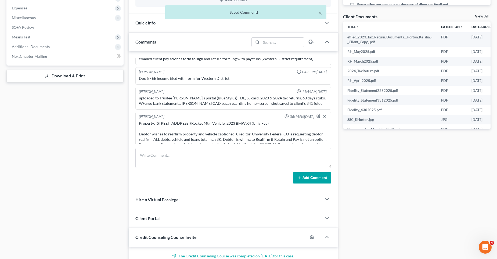
scroll to position [380, 0]
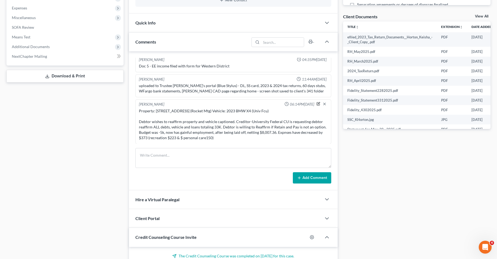
click at [316, 103] on icon "button" at bounding box center [318, 104] width 4 height 4
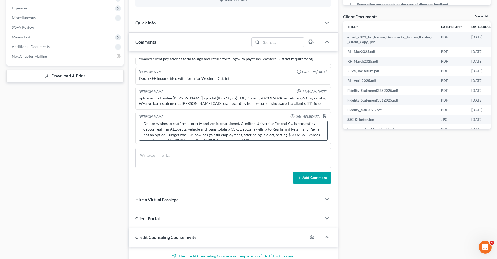
scroll to position [23, 0]
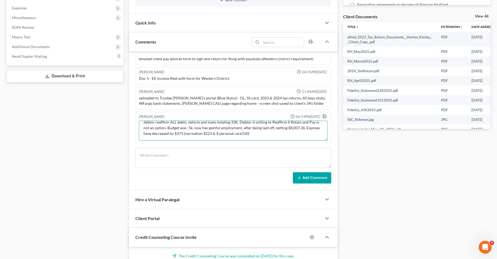
click at [255, 132] on textarea "Property: [STREET_ADDRESS] (Rocket Mtg) Vehicle: 2023 BMW X4 (Univ Fcu) Debtor …" at bounding box center [233, 131] width 189 height 20
type textarea "Property: [STREET_ADDRESS] (Rocket Mtg) Vehicle: 2023 BMW X4 (Univ Fcu) Debtor …"
click at [322, 116] on icon "button" at bounding box center [324, 116] width 4 height 4
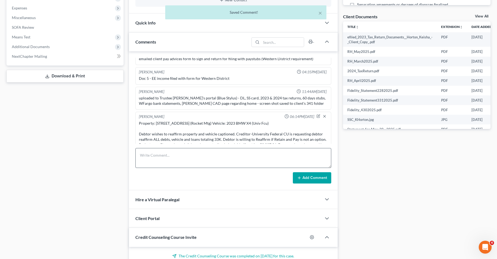
scroll to position [380, 0]
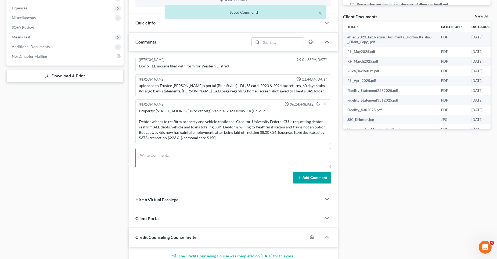
click at [197, 152] on textarea at bounding box center [233, 158] width 196 height 20
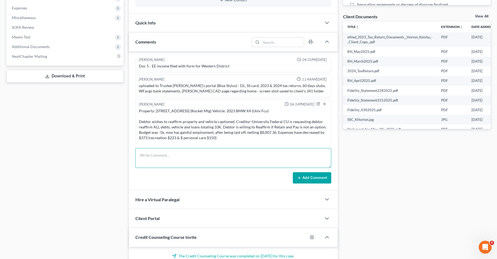
click at [191, 156] on textarea at bounding box center [233, 158] width 196 height 20
paste textarea "[PERSON_NAME] | Collector II/Bankruptcy Specialist University Federal Credit [G…"
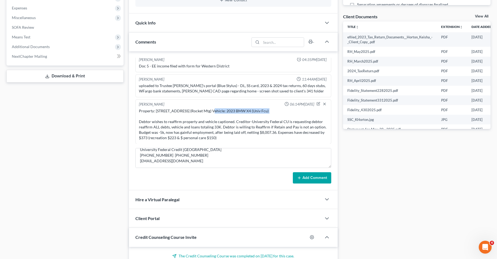
drag, startPoint x: 264, startPoint y: 110, endPoint x: 208, endPoint y: 112, distance: 55.9
click at [208, 112] on div "Property: [STREET_ADDRESS] (Rocket Mtg) Vehicle: 2023 BMW X4 (Univ Fcu) Debtor …" at bounding box center [233, 124] width 189 height 32
copy div "Vehicle: 2023 BMW X4 (Univ Fcu)"
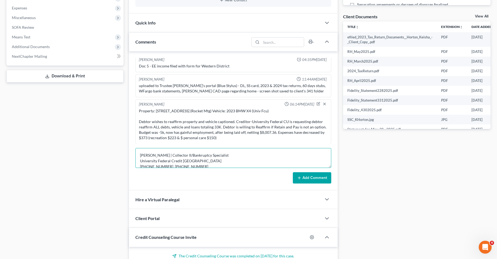
click at [139, 153] on textarea "[PERSON_NAME] | Collector II/Bankruptcy Specialist University Federal Credit [G…" at bounding box center [233, 158] width 196 height 20
drag, startPoint x: 195, startPoint y: 160, endPoint x: 145, endPoint y: 154, distance: 50.3
click at [145, 154] on textarea "[PERSON_NAME] | Collector II/Bankruptcy Specialist University Federal Credit [G…" at bounding box center [233, 158] width 196 height 20
click at [185, 162] on textarea "[PERSON_NAME] | Collector II/Bankruptcy Specialist University Federal Credit [G…" at bounding box center [233, 158] width 196 height 20
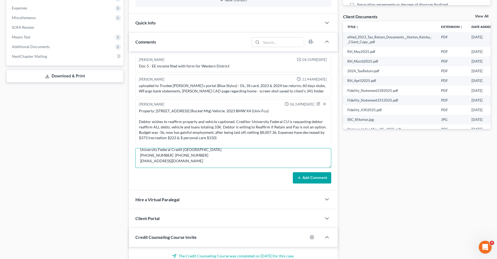
scroll to position [0, 0]
drag, startPoint x: 194, startPoint y: 159, endPoint x: 140, endPoint y: 162, distance: 54.3
click at [140, 162] on textarea "[PERSON_NAME] | Collector II/Bankruptcy Specialist University Federal Credit [G…" at bounding box center [233, 158] width 196 height 20
click at [139, 154] on textarea "[PERSON_NAME] | Collector II/Bankruptcy Specialist [GEOGRAPHIC_DATA] [PHONE_NUM…" at bounding box center [233, 158] width 196 height 20
paste textarea "University Federal Credit Union"
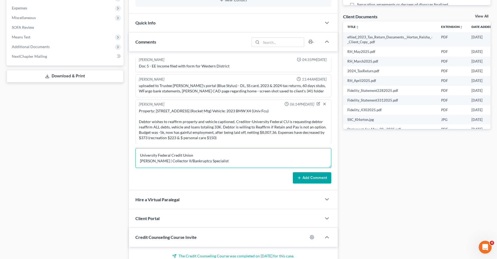
click at [227, 159] on textarea "University Federal Credit Union [PERSON_NAME] | Collector II/Bankruptcy Special…" at bounding box center [233, 158] width 196 height 20
drag, startPoint x: 264, startPoint y: 110, endPoint x: 208, endPoint y: 112, distance: 56.1
click at [208, 112] on div "Property: [STREET_ADDRESS] (Rocket Mtg) Vehicle: 2023 BMW X4 (Univ Fcu) Debtor …" at bounding box center [233, 124] width 189 height 32
copy div "Vehicle: 2023 BMW X4 (Univ Fcu)"
click at [140, 155] on textarea "University Federal Credit Union [PERSON_NAME] | Collector II/Bankruptcy Special…" at bounding box center [233, 158] width 196 height 20
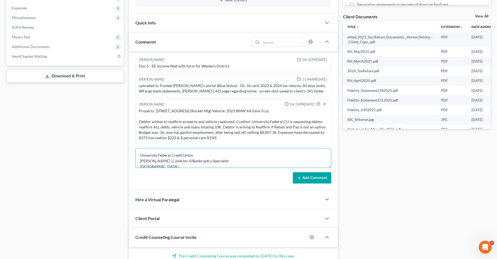
paste textarea "Vehicle: 2023 BMW X4 (Univ Fcu)"
click at [153, 154] on textarea "Vehicle: 2023 BMW X4 (Univ Fcu) University Federal Credit Union [PERSON_NAME] |…" at bounding box center [233, 158] width 196 height 20
type textarea "2023 BMW X4 (Univ Fcu) University Federal Credit Union [PERSON_NAME] | Collecto…"
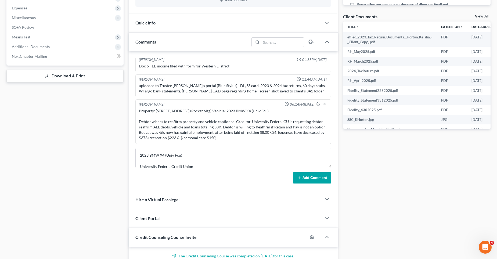
click at [320, 176] on button "Add Comment" at bounding box center [312, 177] width 38 height 11
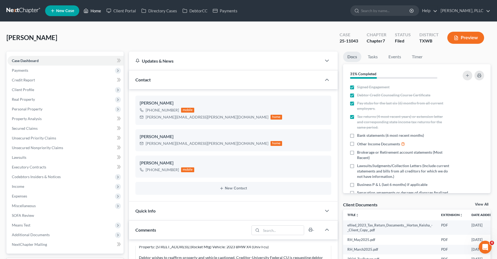
drag, startPoint x: 97, startPoint y: 9, endPoint x: 167, endPoint y: 50, distance: 81.0
click at [97, 9] on link "Home" at bounding box center [92, 11] width 23 height 10
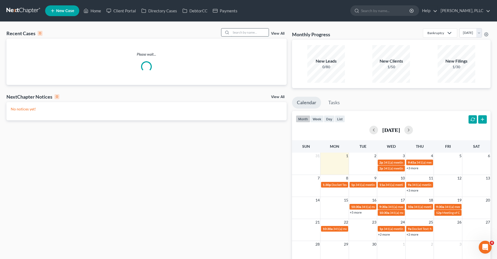
click at [237, 32] on input "search" at bounding box center [250, 32] width 38 height 8
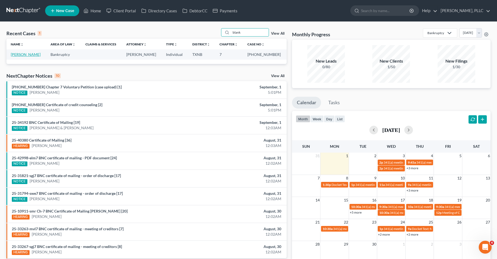
type input "blank"
click at [24, 53] on link "[PERSON_NAME]" at bounding box center [26, 54] width 30 height 5
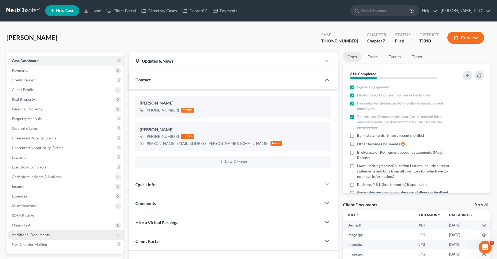
scroll to position [81, 0]
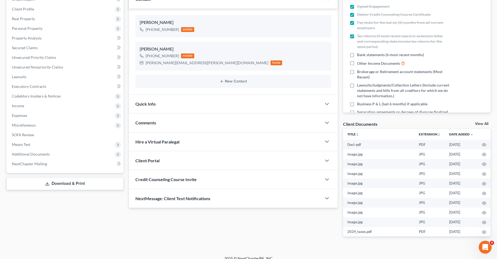
drag, startPoint x: 36, startPoint y: 155, endPoint x: 39, endPoint y: 169, distance: 14.1
click at [37, 155] on span "Additional Documents" at bounding box center [31, 154] width 38 height 5
click at [41, 184] on span "PACER Notices" at bounding box center [36, 183] width 26 height 5
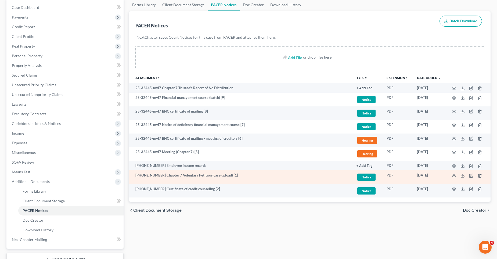
scroll to position [54, 0]
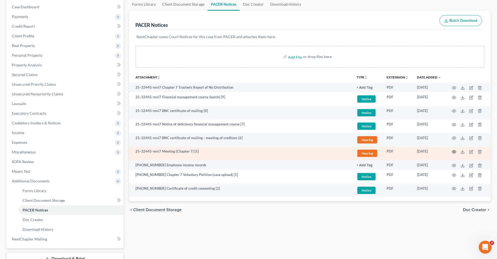
click at [454, 151] on circle "button" at bounding box center [453, 151] width 1 height 1
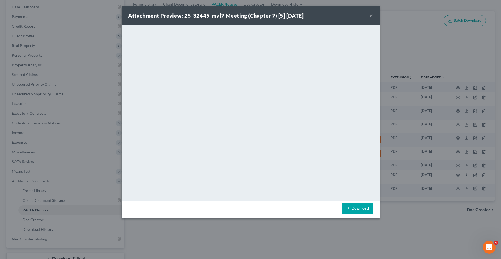
click at [370, 15] on button "×" at bounding box center [371, 15] width 4 height 6
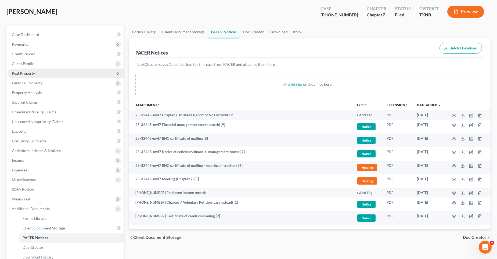
scroll to position [0, 0]
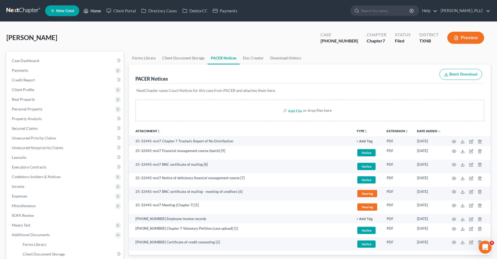
click at [94, 10] on link "Home" at bounding box center [92, 11] width 23 height 10
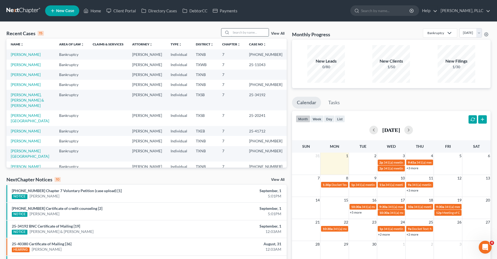
click at [246, 33] on input "search" at bounding box center [250, 32] width 38 height 8
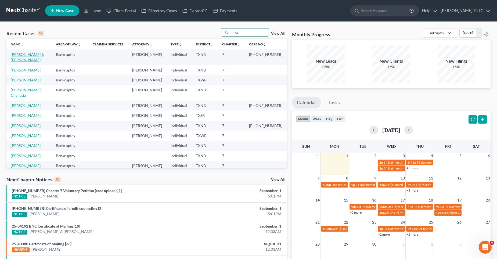
type input "mcc"
click at [28, 55] on link "[PERSON_NAME] & [PERSON_NAME]" at bounding box center [27, 57] width 33 height 10
select select "4"
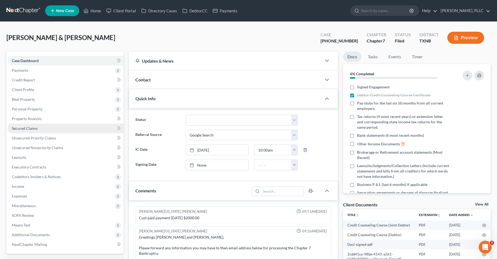
scroll to position [1014, 0]
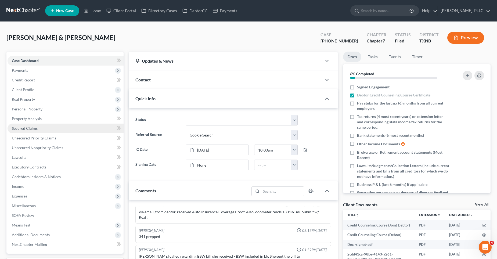
click at [29, 128] on span "Secured Claims" at bounding box center [25, 128] width 26 height 5
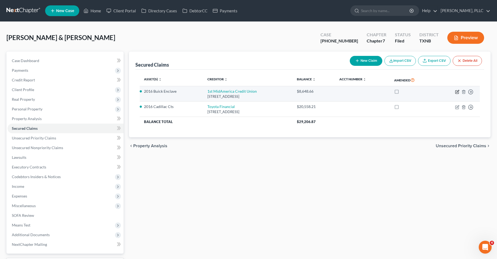
click at [457, 91] on icon "button" at bounding box center [457, 92] width 4 height 4
select select "14"
select select "2"
select select "1"
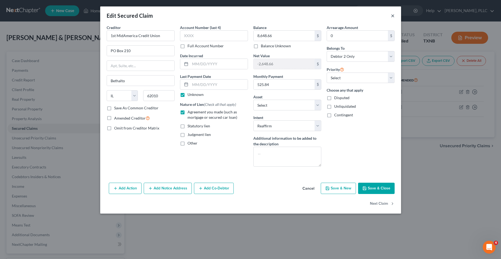
click at [393, 16] on button "×" at bounding box center [393, 15] width 4 height 6
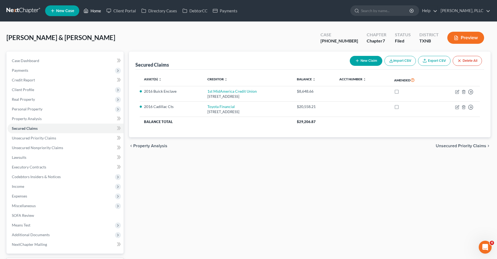
drag, startPoint x: 98, startPoint y: 11, endPoint x: 107, endPoint y: 19, distance: 12.0
click at [98, 11] on link "Home" at bounding box center [92, 11] width 23 height 10
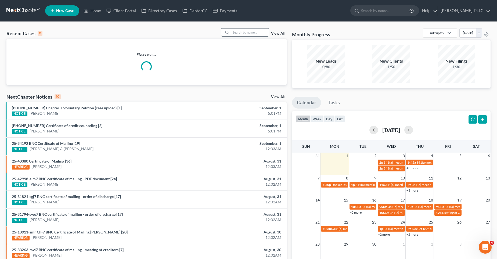
click at [249, 32] on input "search" at bounding box center [250, 32] width 38 height 8
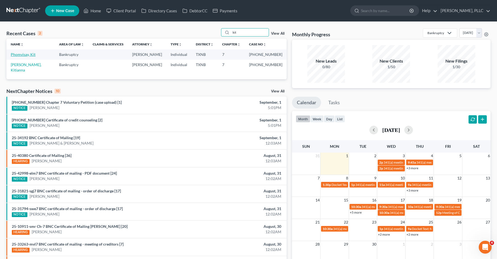
type input "kit"
click at [25, 55] on link "Phomvisay, Kit" at bounding box center [23, 54] width 25 height 5
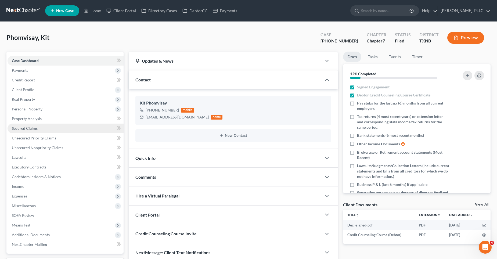
click at [24, 127] on span "Secured Claims" at bounding box center [25, 128] width 26 height 5
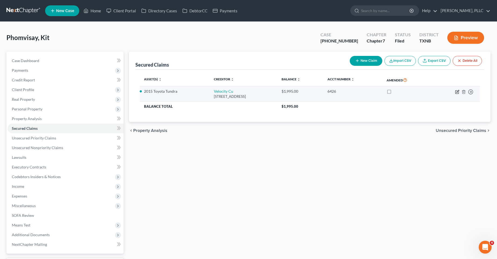
click at [457, 91] on icon "button" at bounding box center [457, 92] width 4 height 4
select select "45"
select select "2"
select select "0"
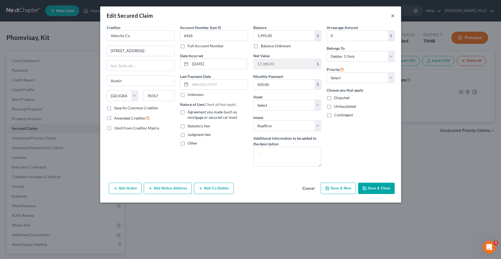
click at [392, 16] on button "×" at bounding box center [393, 15] width 4 height 6
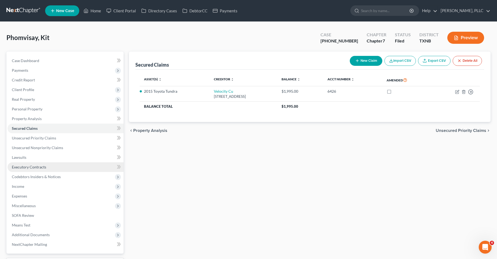
scroll to position [27, 0]
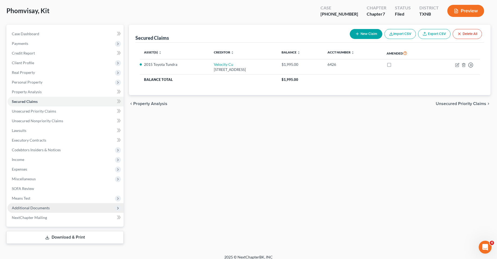
click at [29, 207] on span "Additional Documents" at bounding box center [31, 207] width 38 height 5
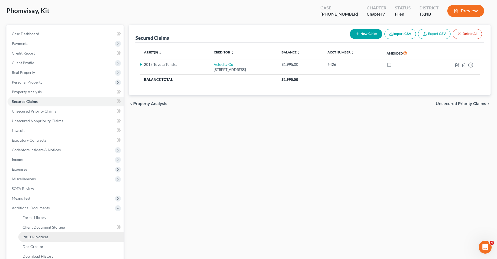
click at [38, 238] on span "PACER Notices" at bounding box center [36, 236] width 26 height 5
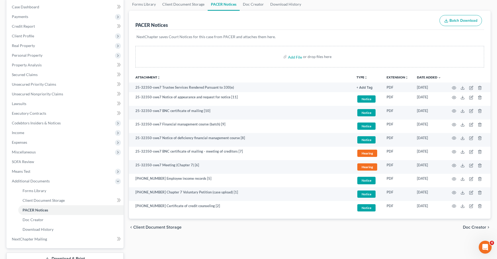
scroll to position [80, 0]
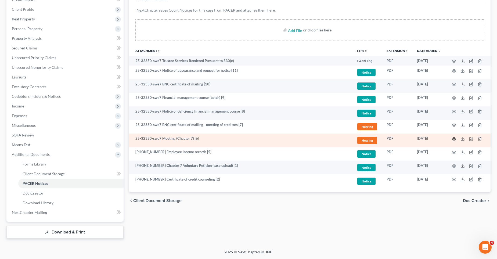
click at [454, 139] on icon "button" at bounding box center [453, 139] width 4 height 4
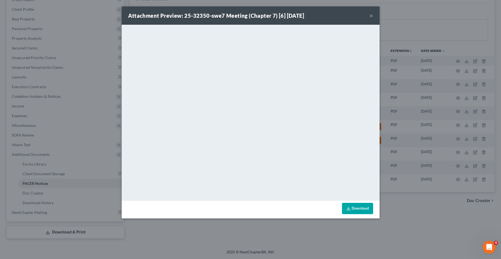
click at [370, 16] on button "×" at bounding box center [371, 15] width 4 height 6
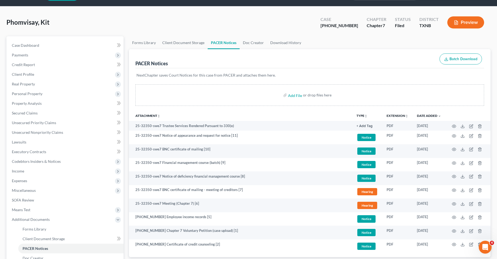
scroll to position [0, 0]
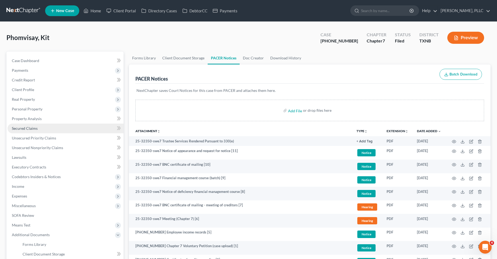
click at [40, 127] on link "Secured Claims" at bounding box center [66, 128] width 116 height 10
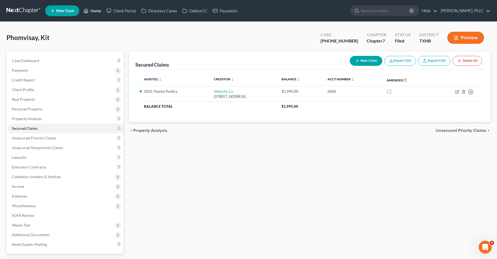
click at [94, 9] on link "Home" at bounding box center [92, 11] width 23 height 10
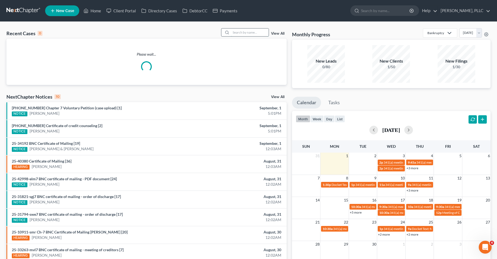
click at [231, 34] on input "search" at bounding box center [250, 32] width 38 height 8
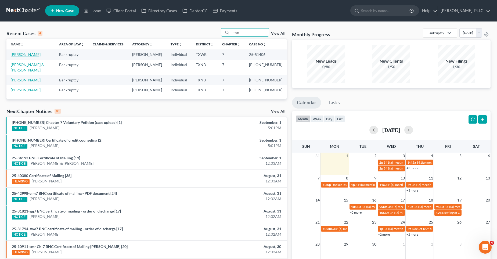
type input "mun"
click at [21, 55] on link "[PERSON_NAME]" at bounding box center [26, 54] width 30 height 5
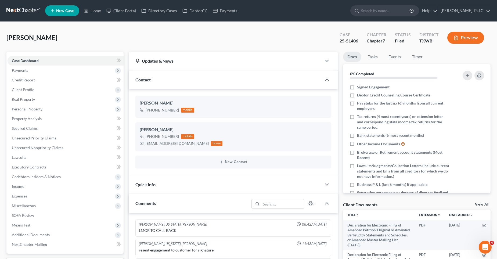
scroll to position [1740, 0]
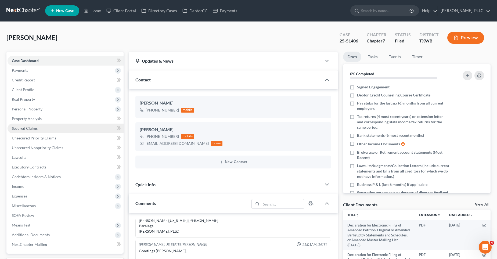
click at [32, 128] on span "Secured Claims" at bounding box center [25, 128] width 26 height 5
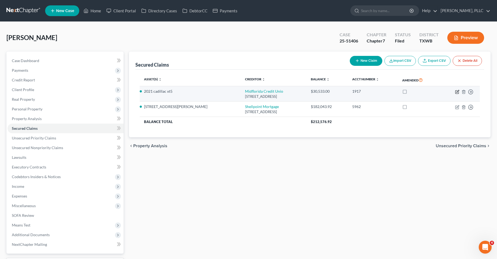
click at [457, 92] on icon "button" at bounding box center [457, 91] width 2 height 2
select select "9"
select select "0"
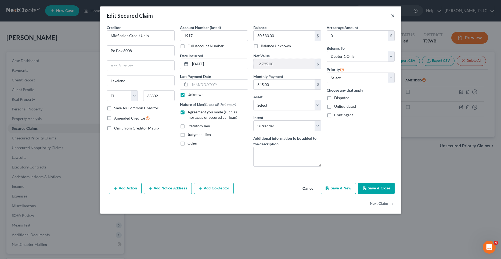
click at [392, 16] on button "×" at bounding box center [393, 15] width 4 height 6
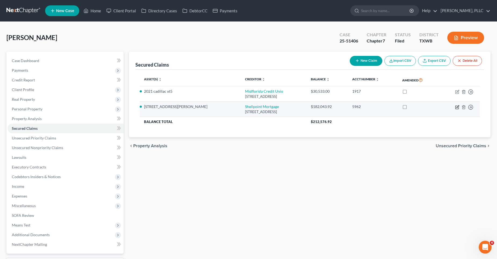
click at [456, 107] on icon "button" at bounding box center [457, 106] width 2 height 2
select select "2"
select select "3"
select select "6"
select select "2"
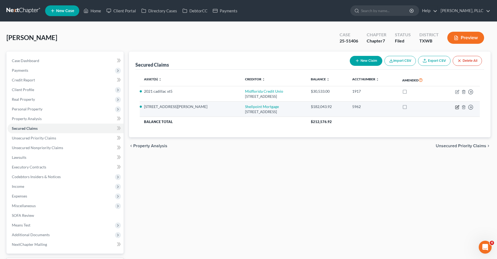
select select "0"
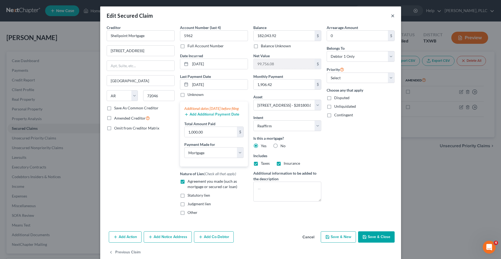
click at [391, 16] on button "×" at bounding box center [393, 15] width 4 height 6
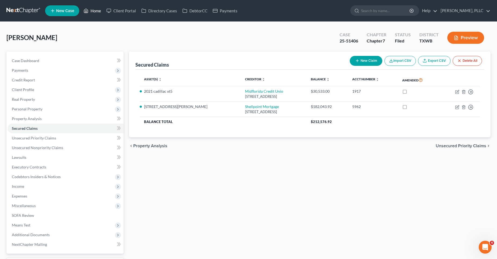
click at [98, 11] on link "Home" at bounding box center [92, 11] width 23 height 10
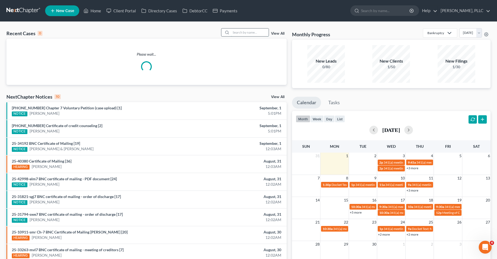
click at [239, 33] on input "search" at bounding box center [250, 32] width 38 height 8
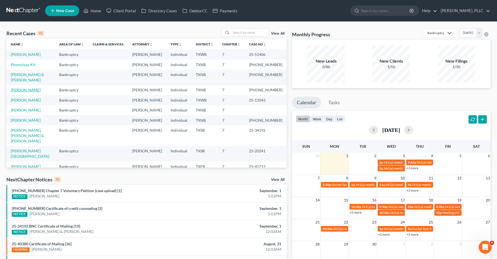
click at [35, 88] on link "[PERSON_NAME]" at bounding box center [26, 90] width 30 height 5
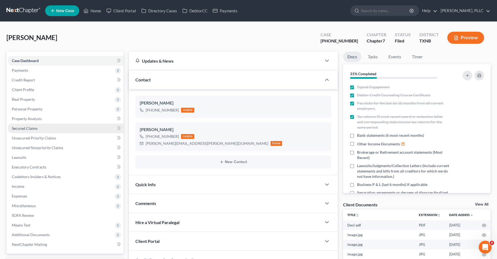
click at [21, 129] on span "Secured Claims" at bounding box center [25, 128] width 26 height 5
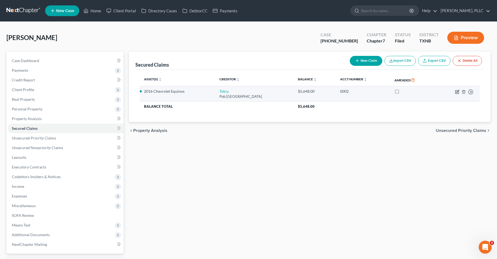
click at [456, 91] on icon "button" at bounding box center [457, 92] width 4 height 4
select select "45"
select select "2"
select select "0"
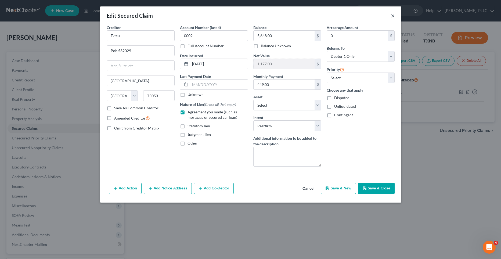
click at [393, 17] on button "×" at bounding box center [393, 15] width 4 height 6
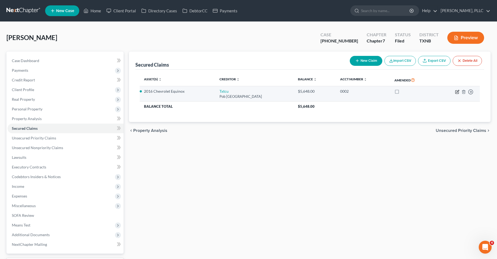
click at [457, 91] on icon "button" at bounding box center [457, 91] width 2 height 2
select select "45"
select select "9"
select select "2"
select select "0"
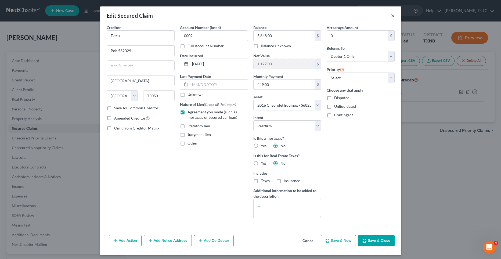
click at [391, 16] on button "×" at bounding box center [393, 15] width 4 height 6
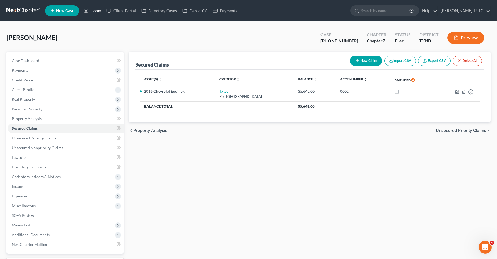
click at [97, 10] on link "Home" at bounding box center [92, 11] width 23 height 10
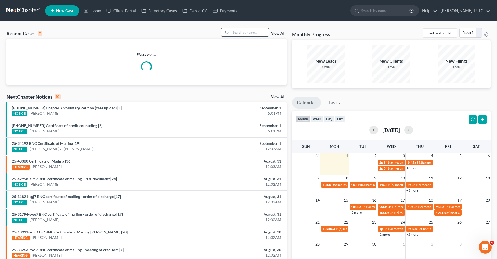
click at [242, 33] on input "search" at bounding box center [250, 32] width 38 height 8
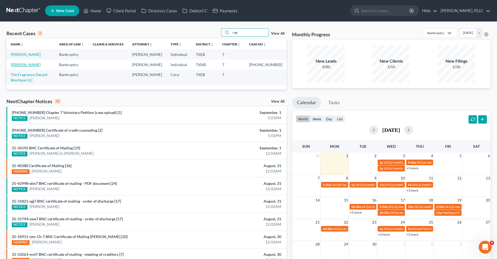
type input "rag"
click at [35, 64] on link "[PERSON_NAME]" at bounding box center [26, 64] width 30 height 5
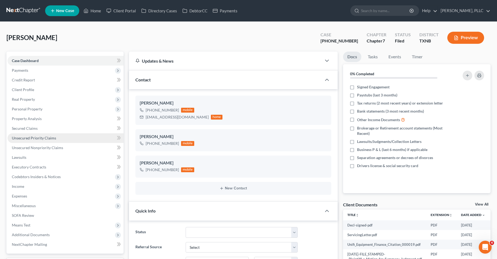
scroll to position [2635, 0]
click at [30, 129] on span "Secured Claims" at bounding box center [25, 128] width 26 height 5
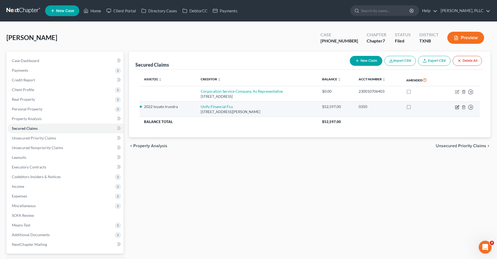
click at [457, 107] on icon "button" at bounding box center [457, 107] width 4 height 4
select select "4"
select select "2"
select select "0"
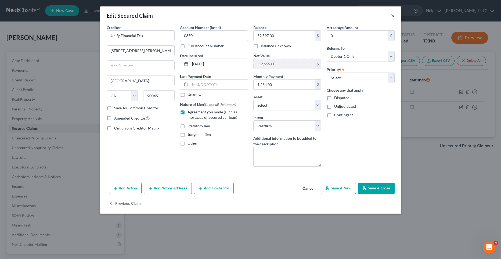
click at [391, 14] on button "×" at bounding box center [393, 15] width 4 height 6
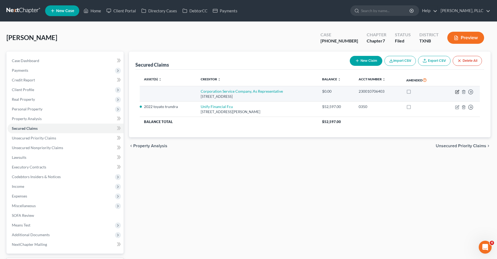
click at [457, 91] on icon "button" at bounding box center [457, 92] width 4 height 4
select select "14"
select select "0"
select select "4"
select select "0"
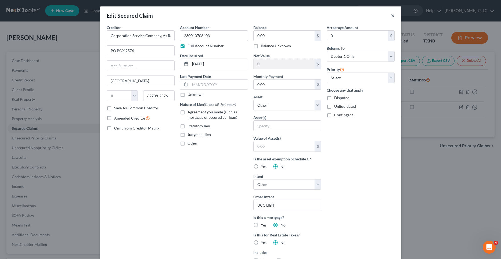
click at [391, 15] on button "×" at bounding box center [393, 15] width 4 height 6
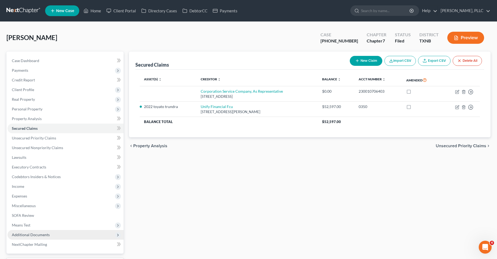
click at [42, 234] on span "Additional Documents" at bounding box center [31, 234] width 38 height 5
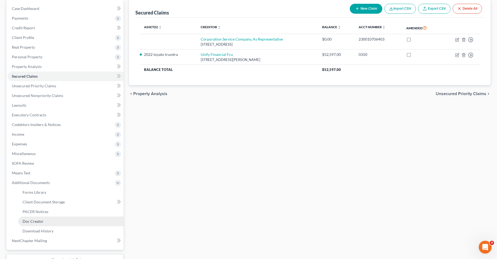
scroll to position [54, 0]
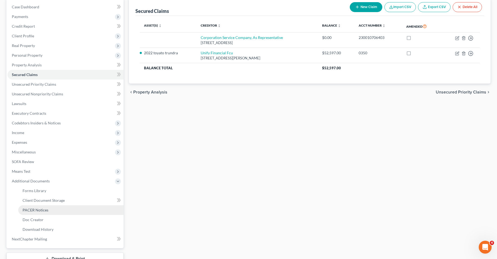
click at [45, 210] on span "PACER Notices" at bounding box center [36, 209] width 26 height 5
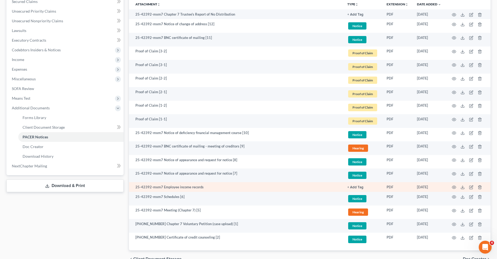
scroll to position [134, 0]
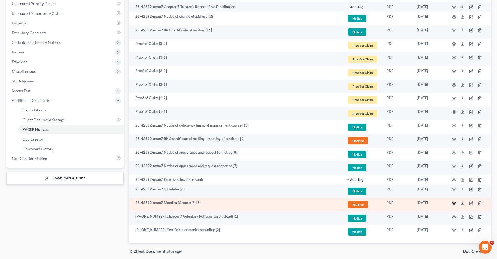
click at [454, 202] on circle "button" at bounding box center [453, 202] width 1 height 1
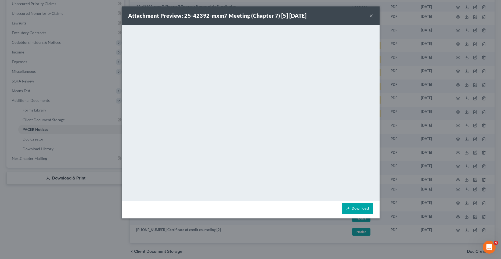
click at [370, 15] on button "×" at bounding box center [371, 15] width 4 height 6
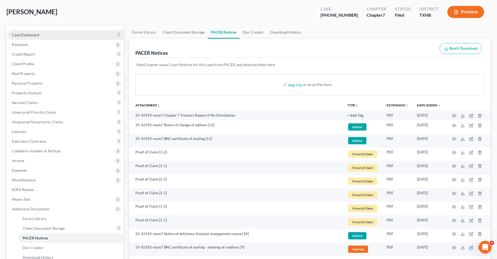
scroll to position [0, 0]
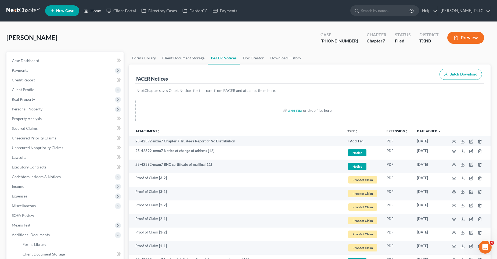
click at [99, 10] on link "Home" at bounding box center [92, 11] width 23 height 10
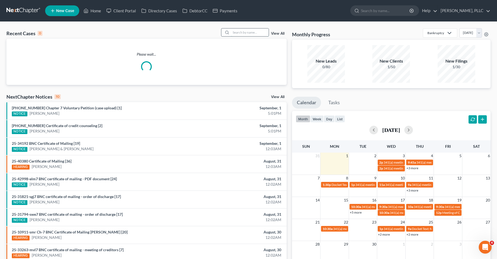
click at [248, 32] on input "search" at bounding box center [250, 32] width 38 height 8
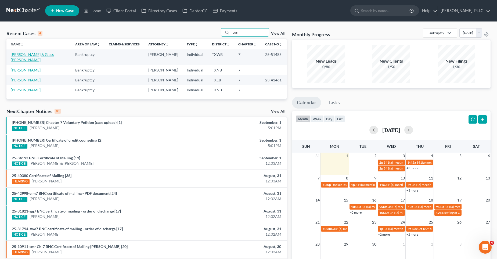
type input "curr"
click at [37, 54] on link "[PERSON_NAME] & Glass [PERSON_NAME]" at bounding box center [32, 57] width 43 height 10
select select "4"
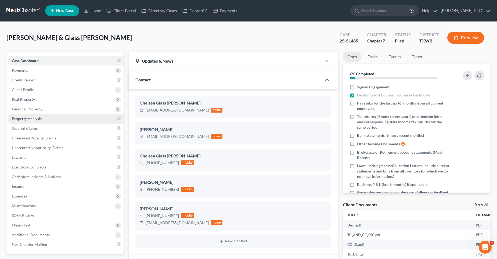
scroll to position [411, 0]
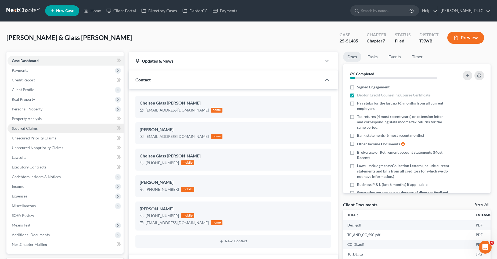
click at [21, 126] on span "Secured Claims" at bounding box center [25, 128] width 26 height 5
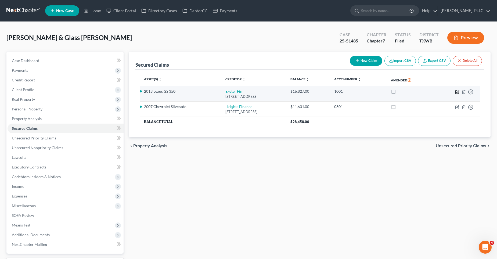
click at [456, 92] on icon "button" at bounding box center [457, 92] width 4 height 4
select select "45"
select select "2"
select select "1"
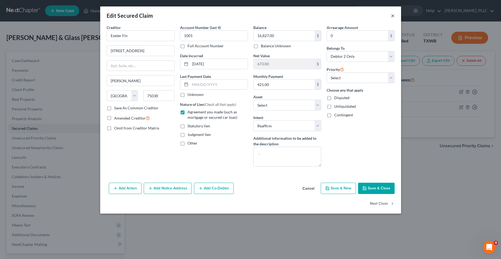
click at [393, 15] on button "×" at bounding box center [393, 15] width 4 height 6
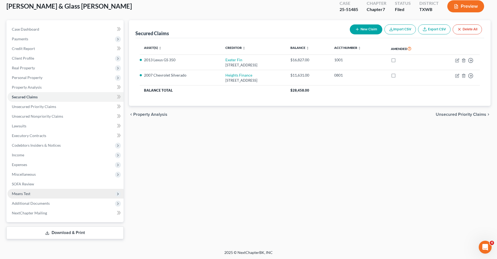
scroll to position [32, 0]
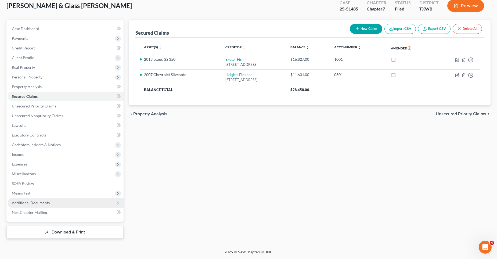
click at [55, 203] on span "Additional Documents" at bounding box center [66, 203] width 116 height 10
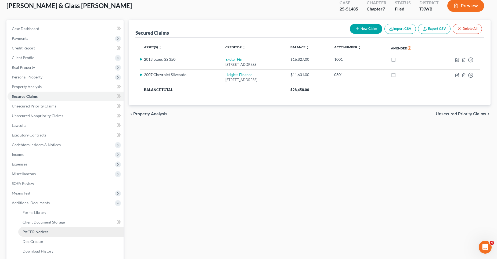
click at [49, 232] on link "PACER Notices" at bounding box center [70, 232] width 105 height 10
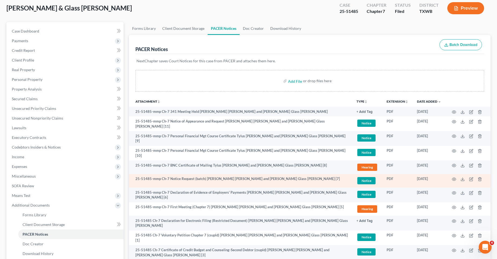
scroll to position [80, 0]
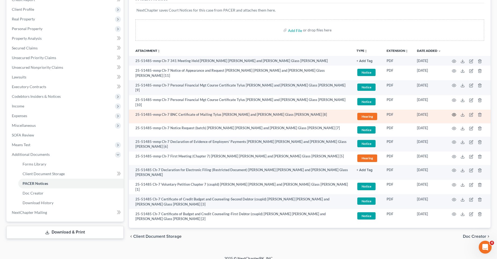
click at [455, 112] on icon "button" at bounding box center [453, 114] width 4 height 4
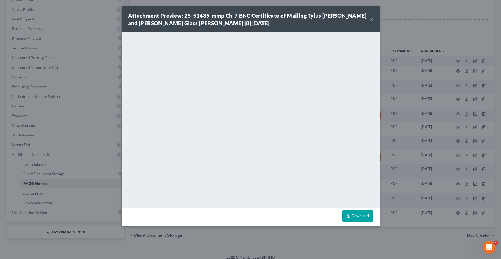
drag, startPoint x: 370, startPoint y: 19, endPoint x: 389, endPoint y: 49, distance: 35.7
click at [370, 19] on button "×" at bounding box center [371, 19] width 4 height 6
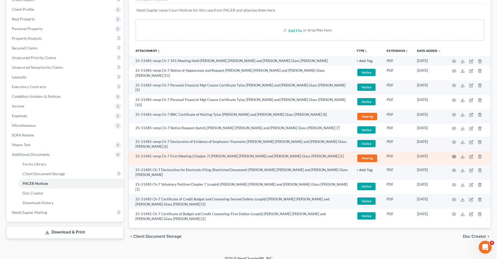
click at [454, 156] on circle "button" at bounding box center [453, 156] width 1 height 1
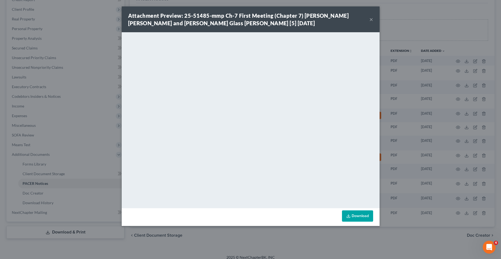
click at [370, 20] on button "×" at bounding box center [371, 19] width 4 height 6
